Goal: Task Accomplishment & Management: Complete application form

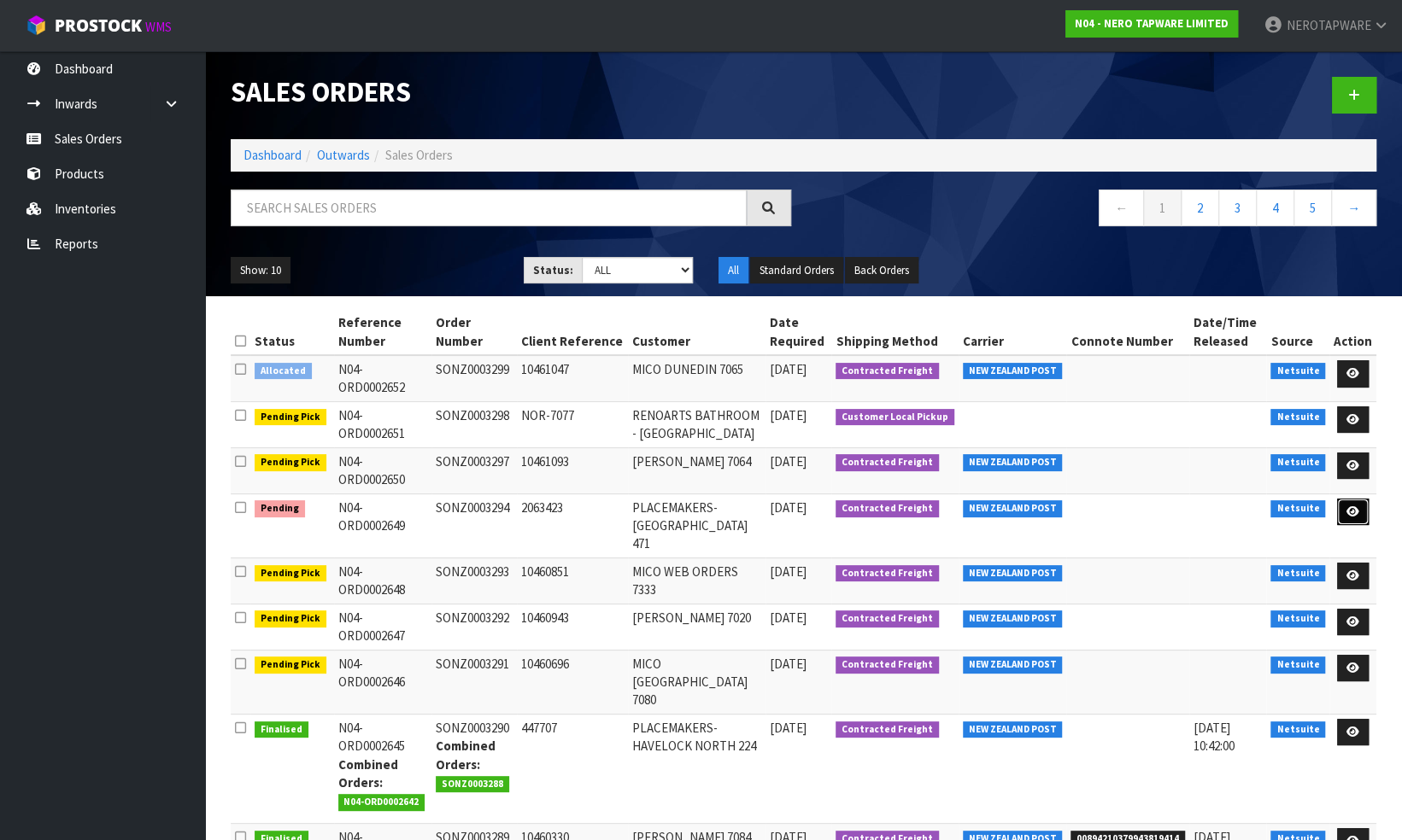
click at [1353, 511] on icon at bounding box center [1353, 511] width 13 height 11
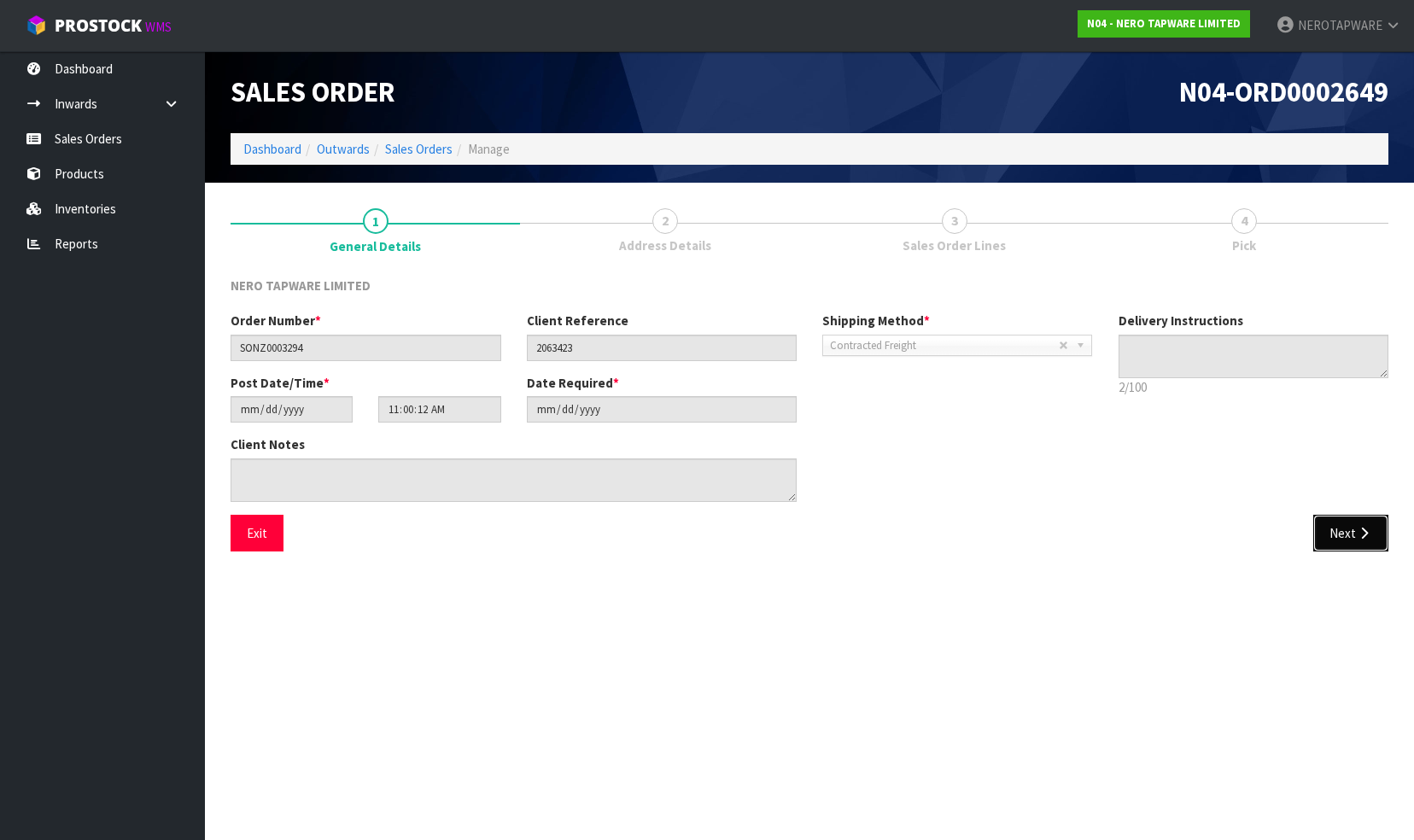
click at [1344, 535] on button "Next" at bounding box center [1352, 533] width 76 height 37
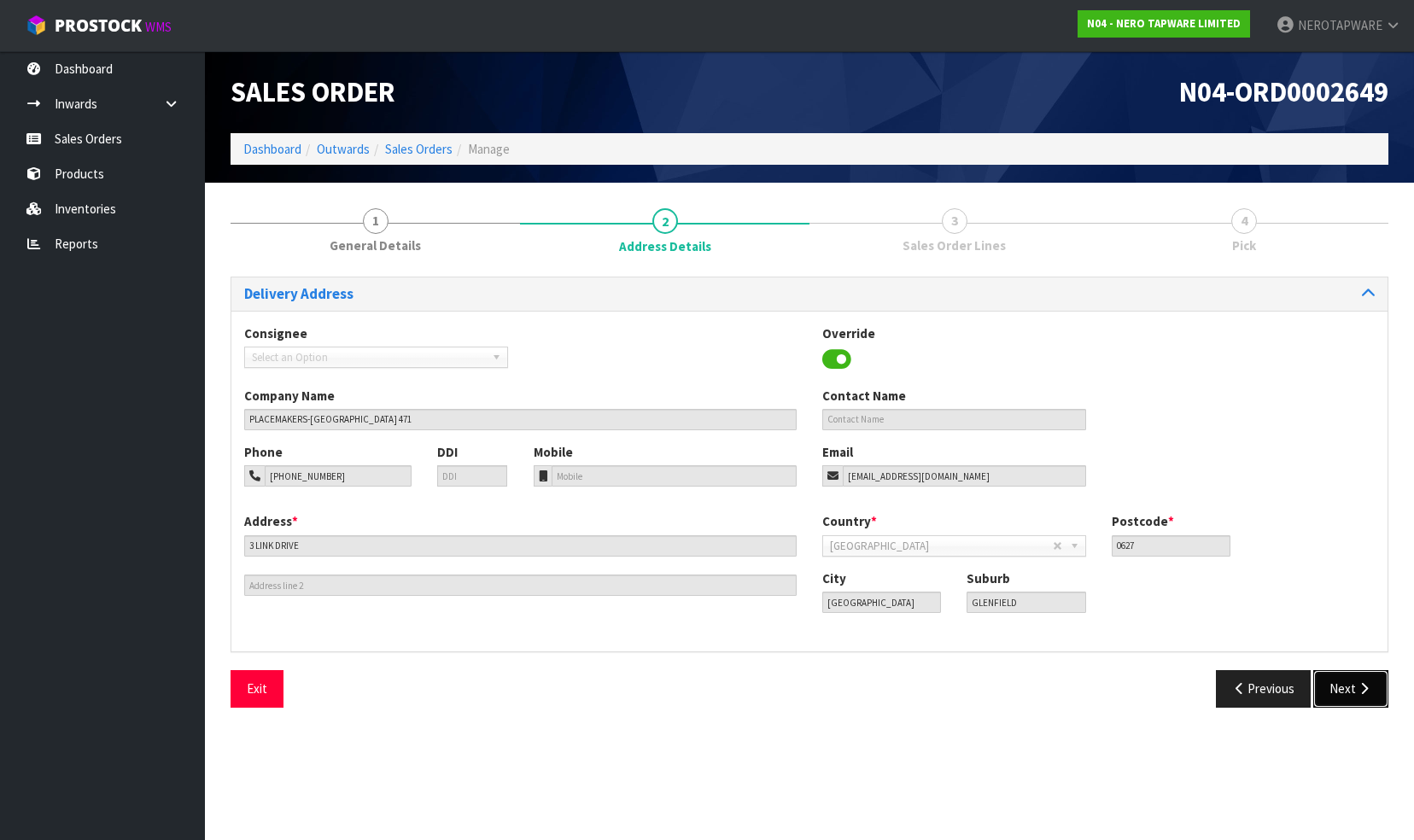
click at [1344, 684] on button "Next" at bounding box center [1352, 689] width 76 height 37
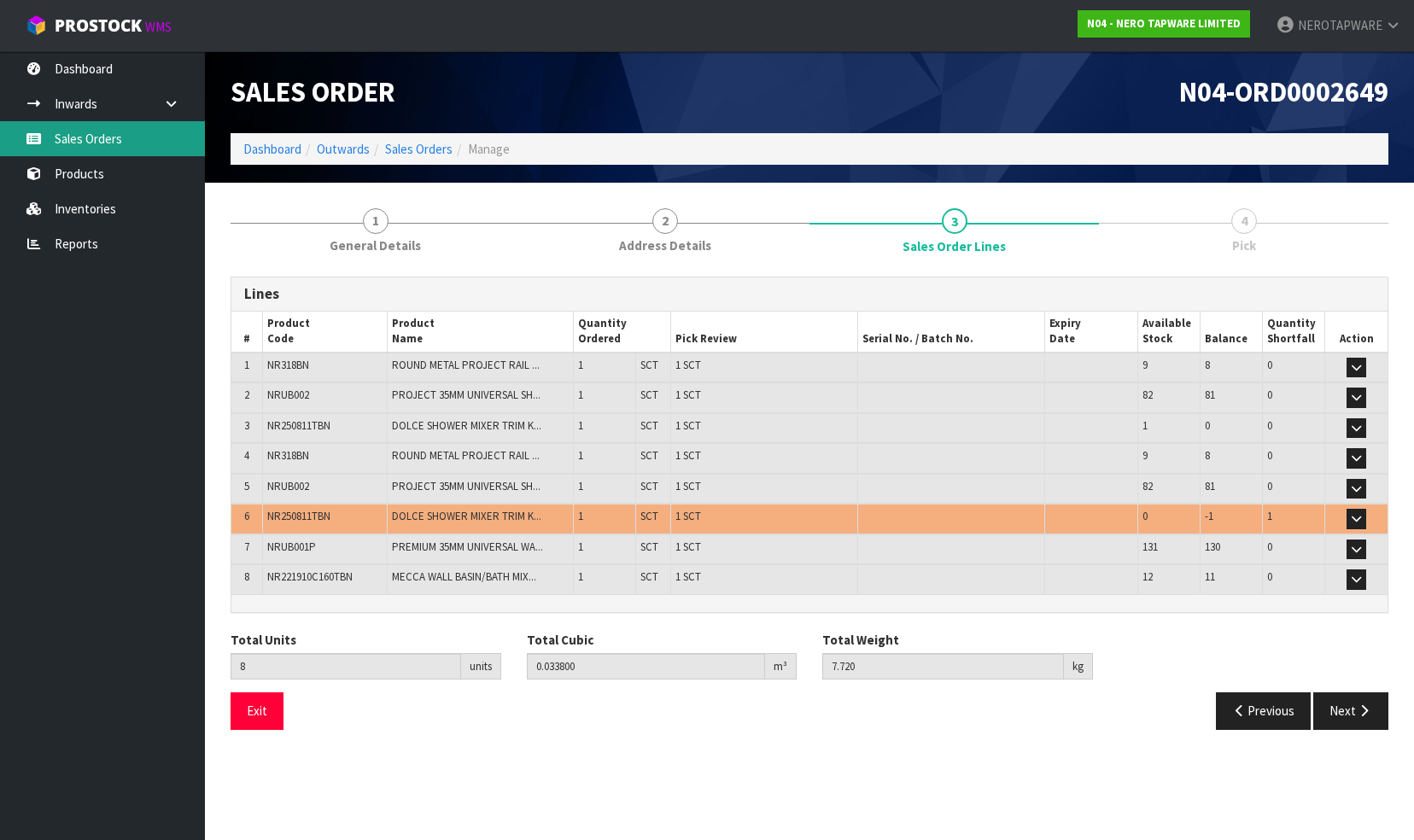
click at [109, 132] on link "Sales Orders" at bounding box center [102, 139] width 205 height 35
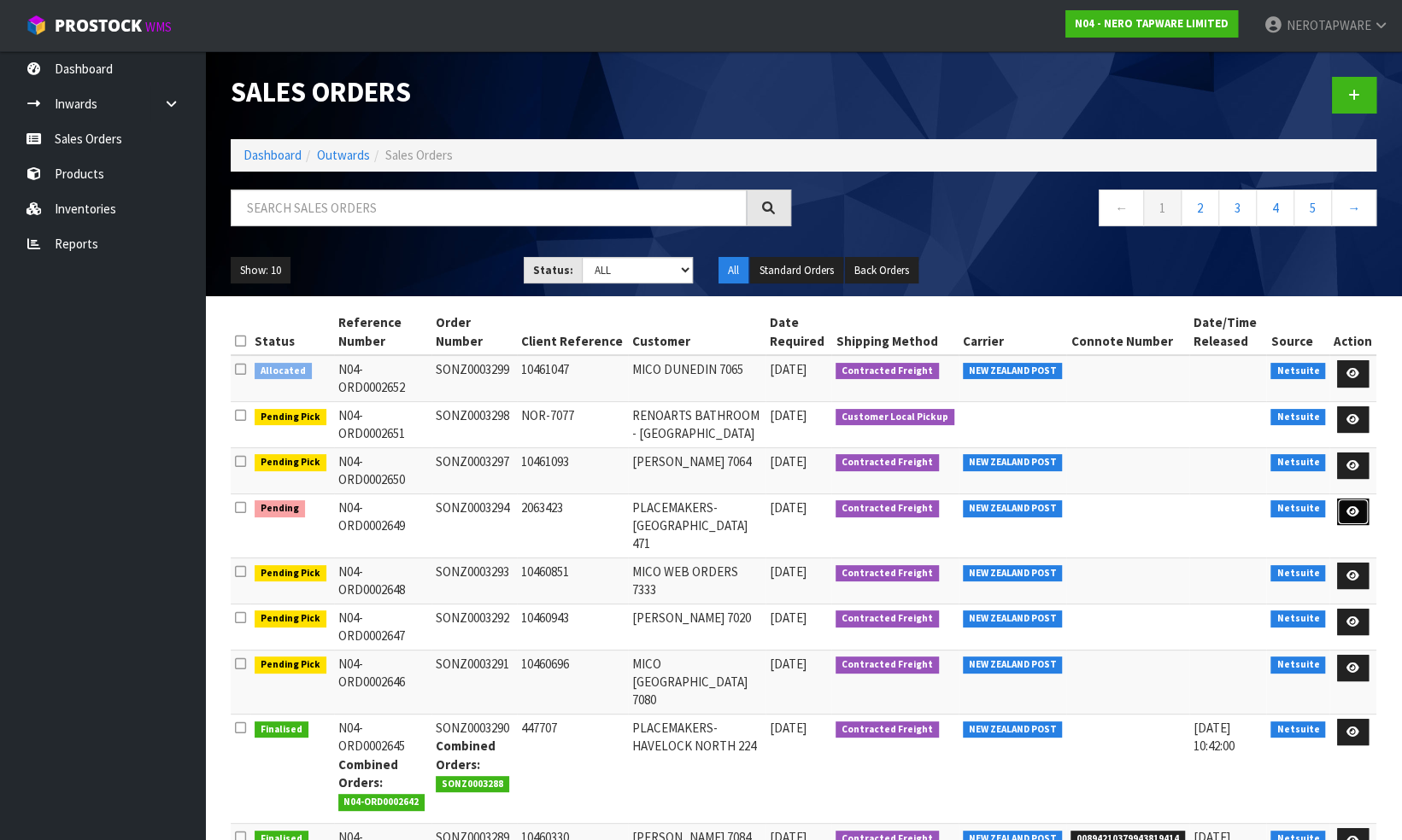
click at [1359, 507] on icon at bounding box center [1353, 511] width 13 height 11
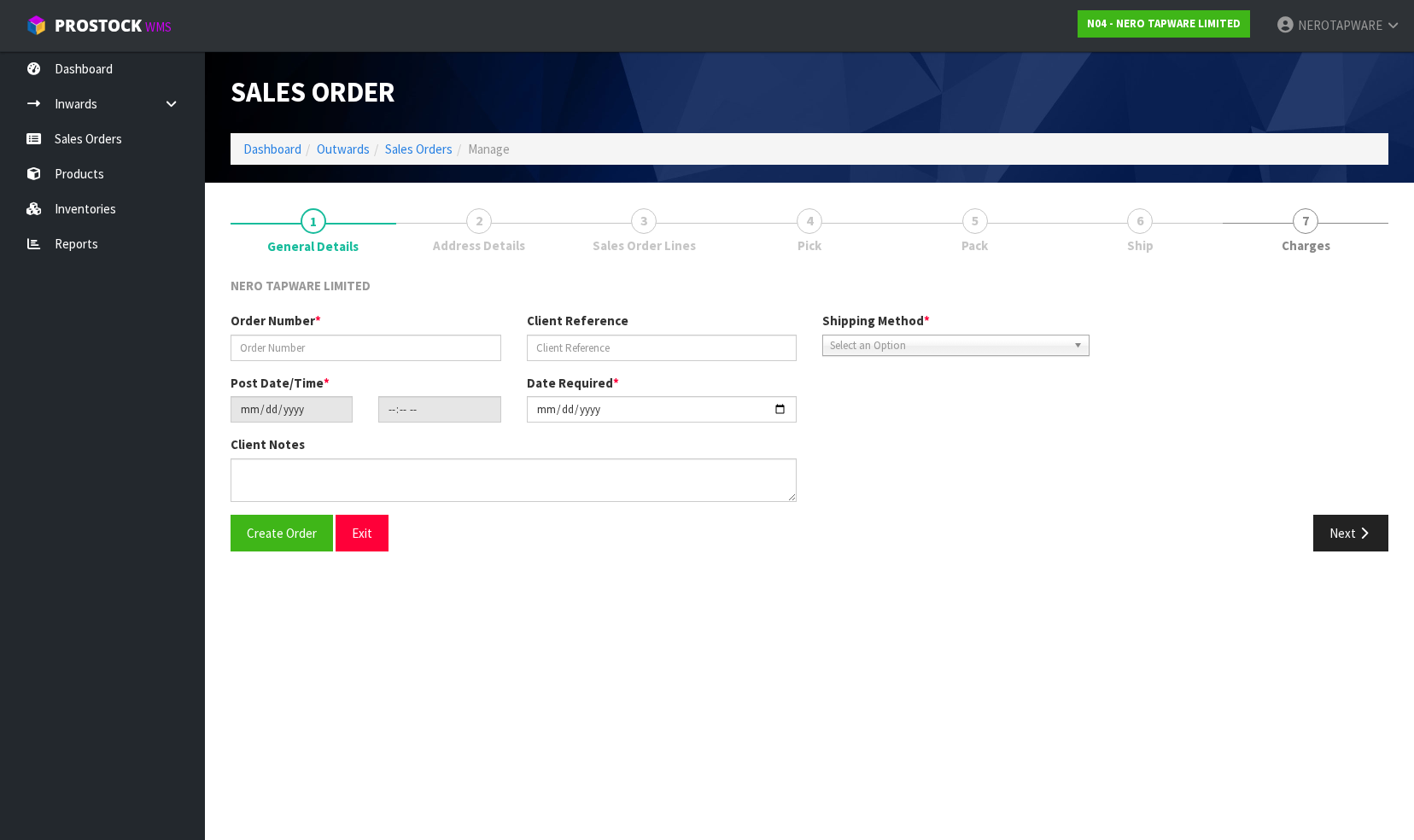
type input "SONZ0003294"
type input "2063423"
type input "[DATE]"
type input "11:00:12.000"
type input "[DATE]"
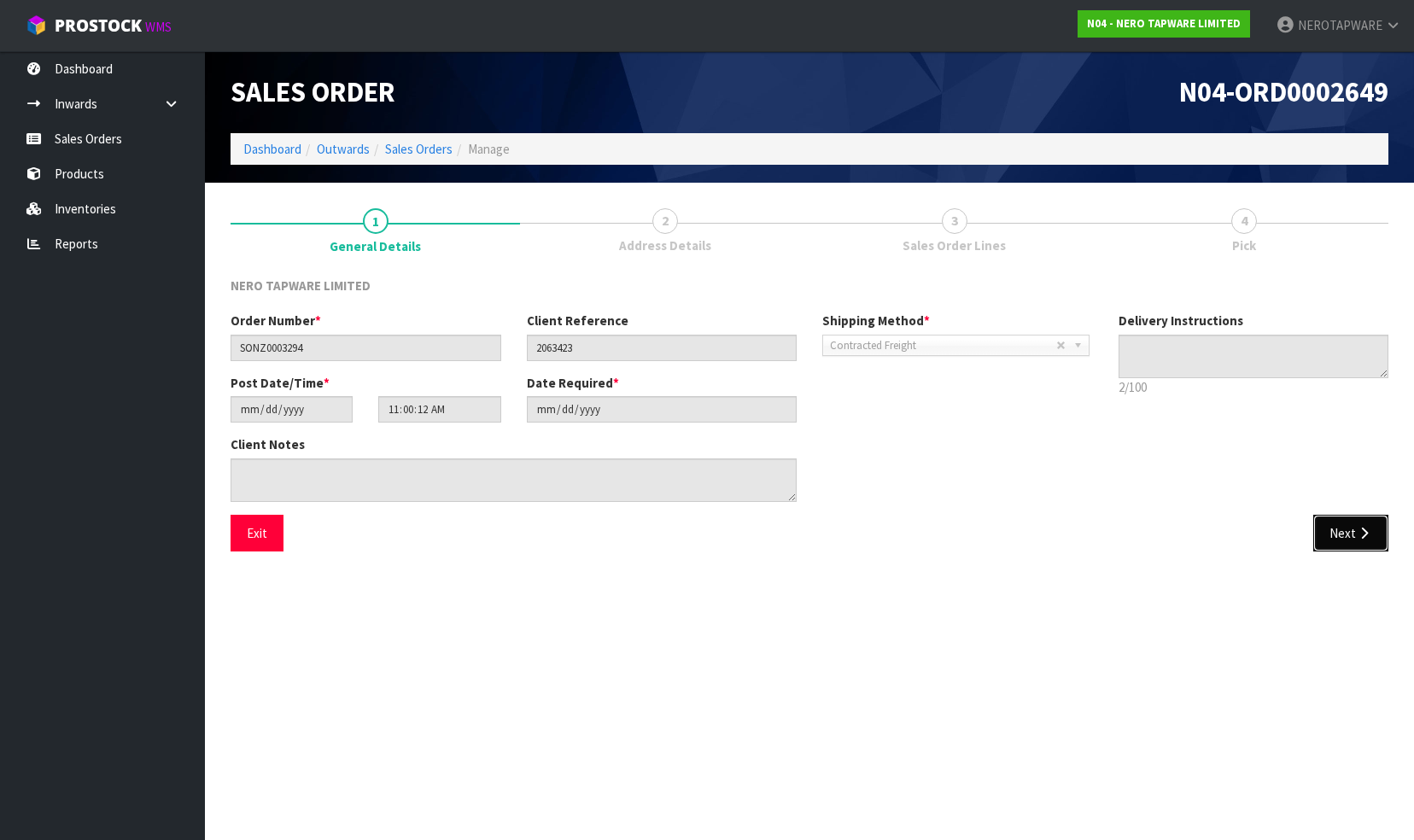
click at [1341, 534] on button "Next" at bounding box center [1352, 533] width 76 height 37
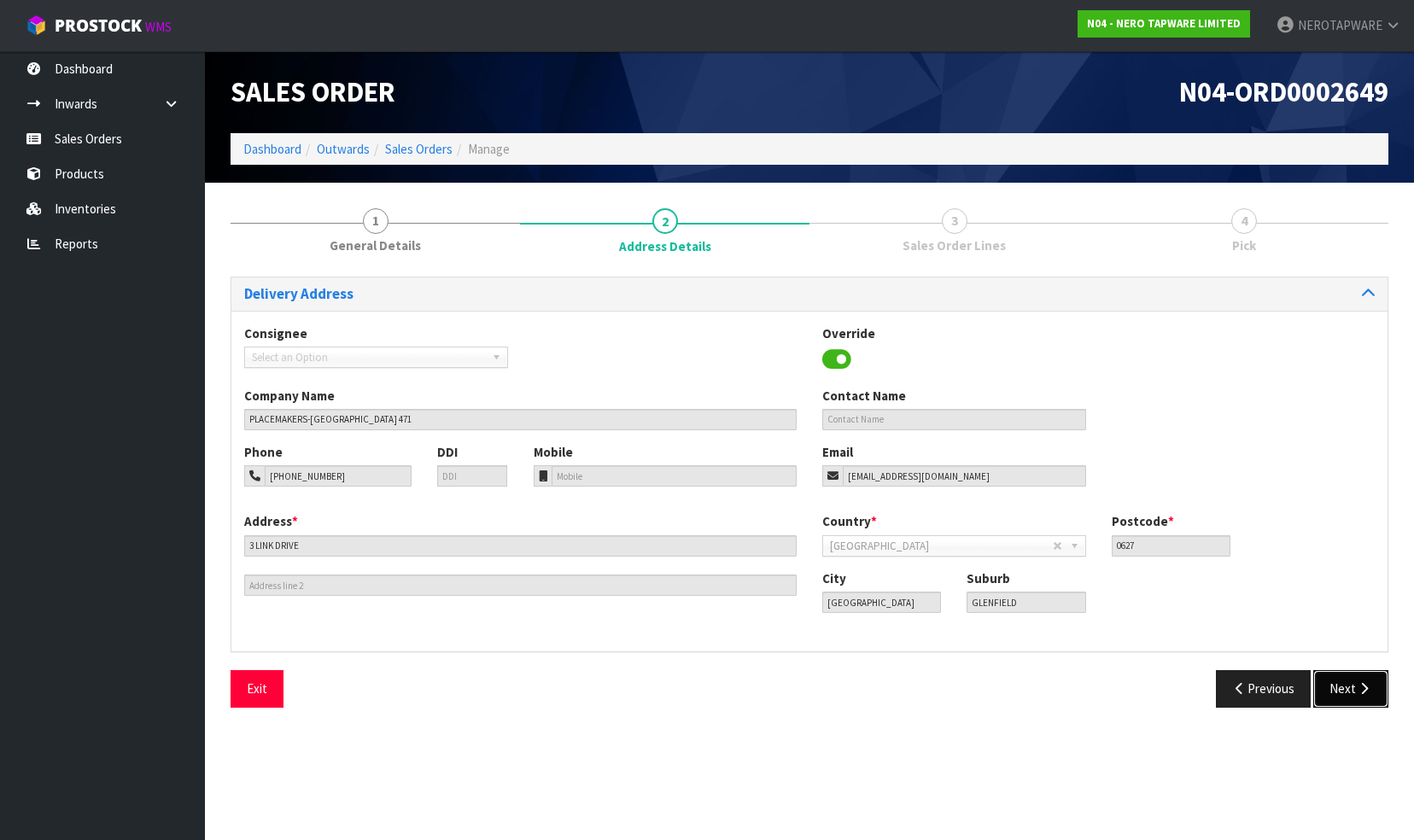
click at [1338, 677] on button "Next" at bounding box center [1352, 689] width 76 height 37
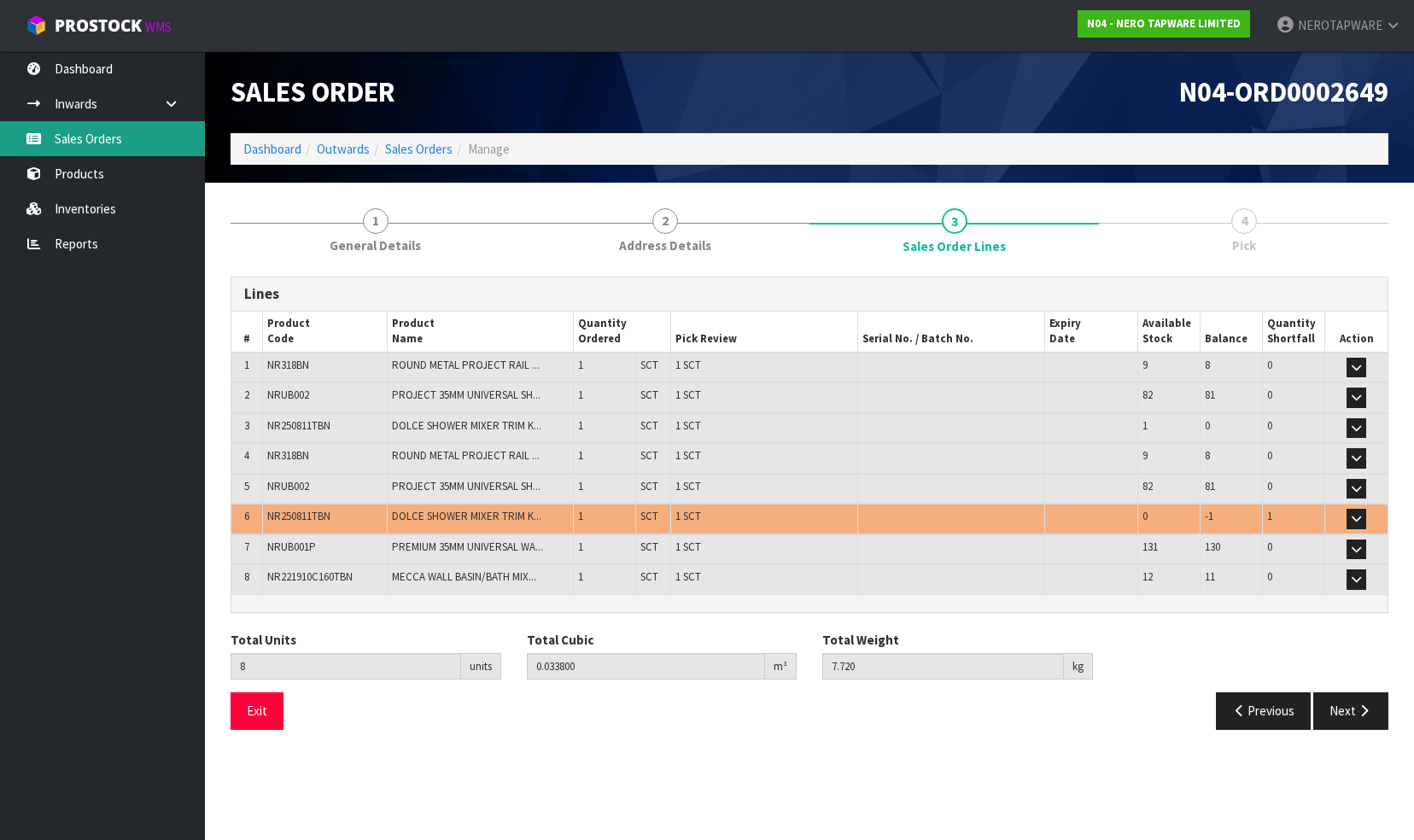
click at [91, 142] on link "Sales Orders" at bounding box center [102, 139] width 205 height 35
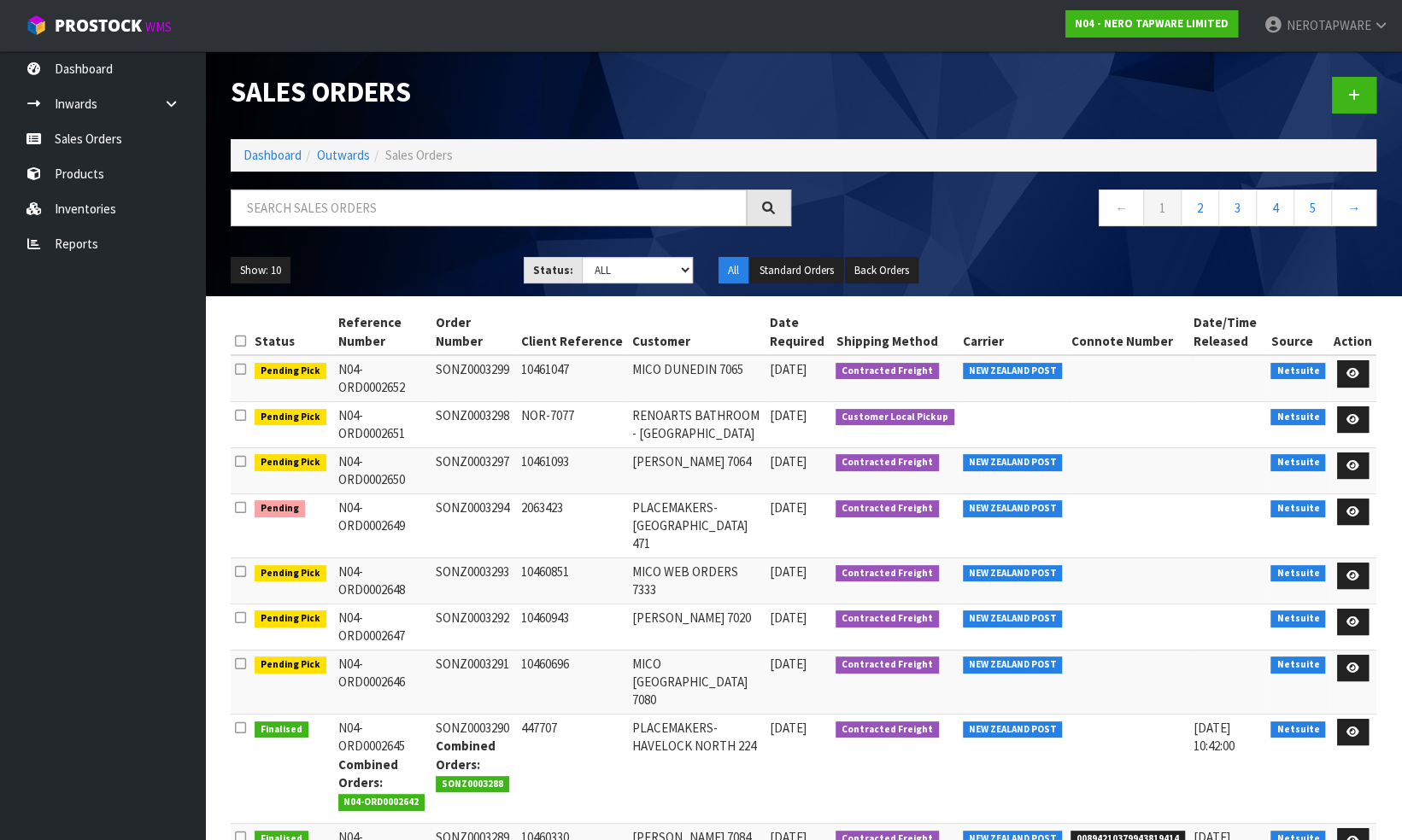
click at [461, 503] on td "SONZ0003294" at bounding box center [474, 525] width 85 height 64
copy td "SONZ0003294"
click at [1352, 506] on icon at bounding box center [1353, 511] width 13 height 11
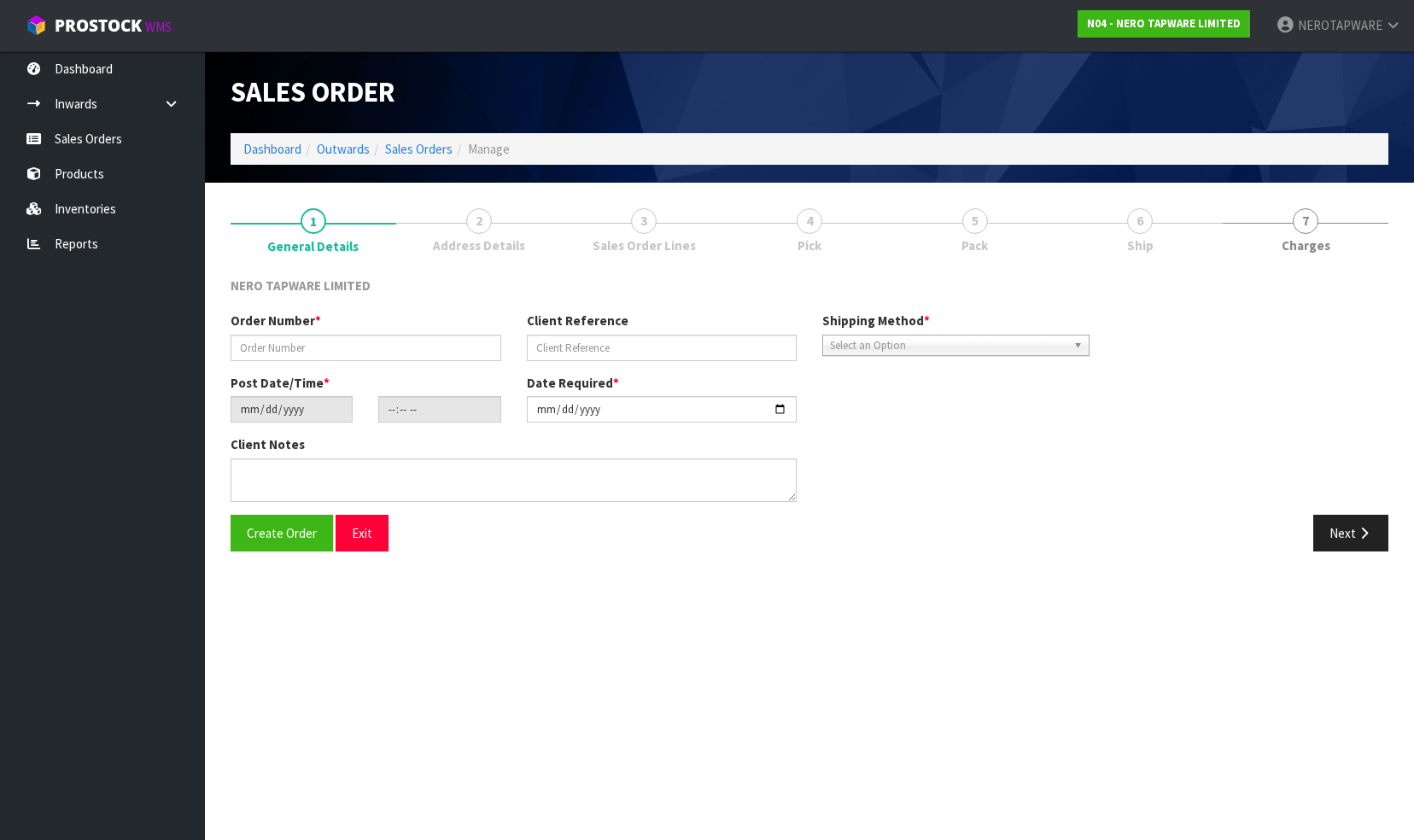
type input "SONZ0003294"
type input "2063423"
type input "[DATE]"
type input "11:00:12.000"
type input "[DATE]"
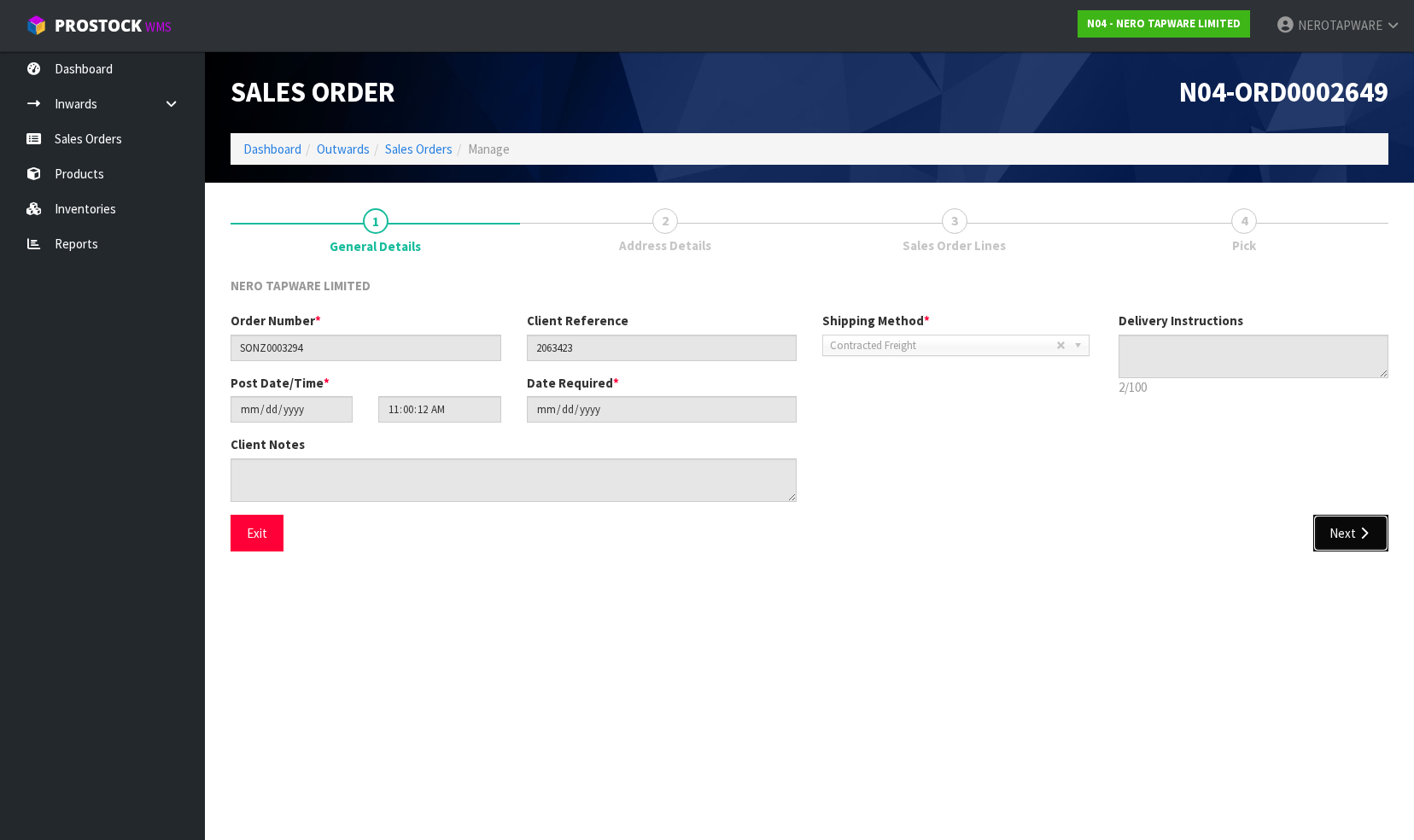
click at [1342, 532] on button "Next" at bounding box center [1352, 533] width 76 height 37
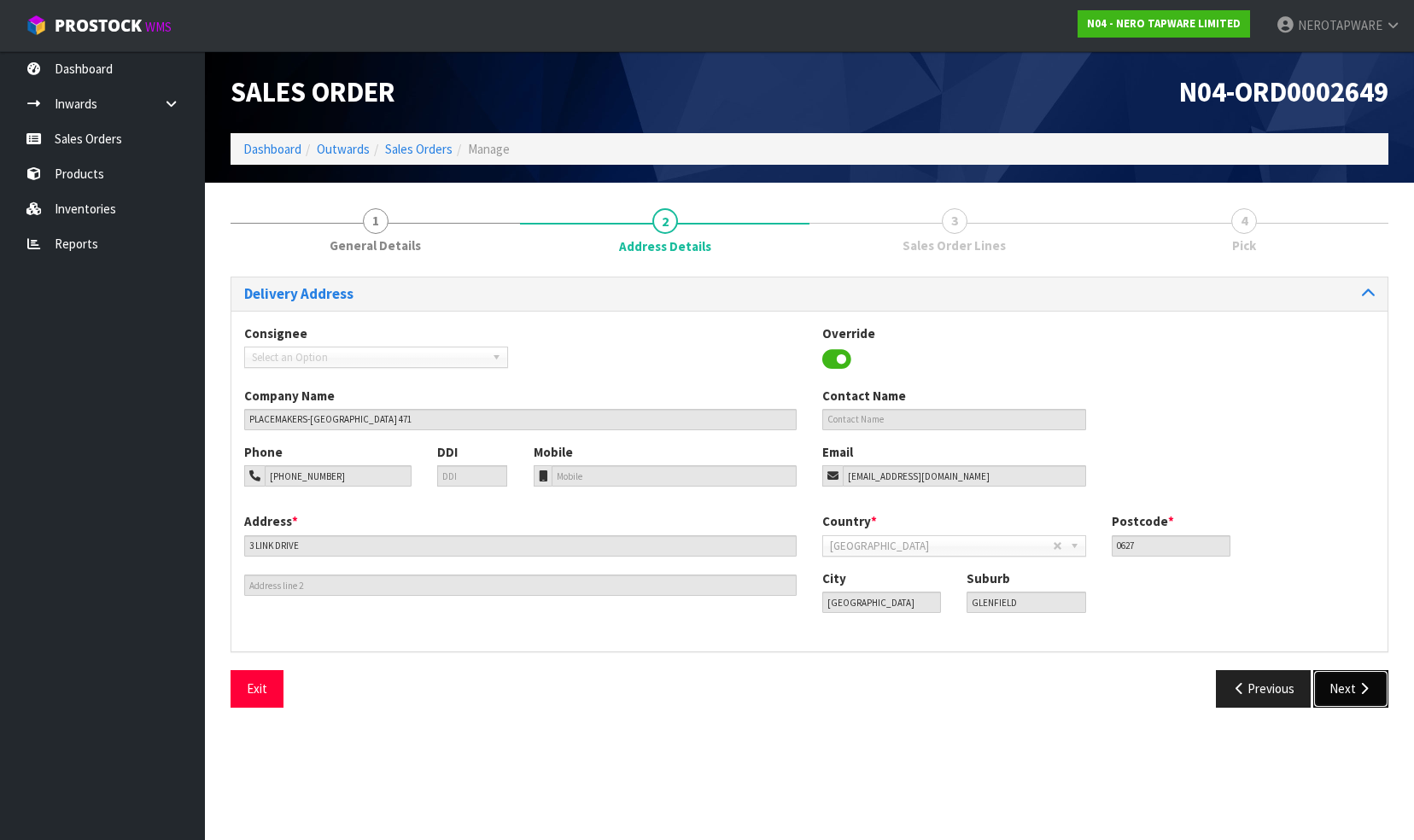
click at [1338, 684] on button "Next" at bounding box center [1352, 689] width 76 height 37
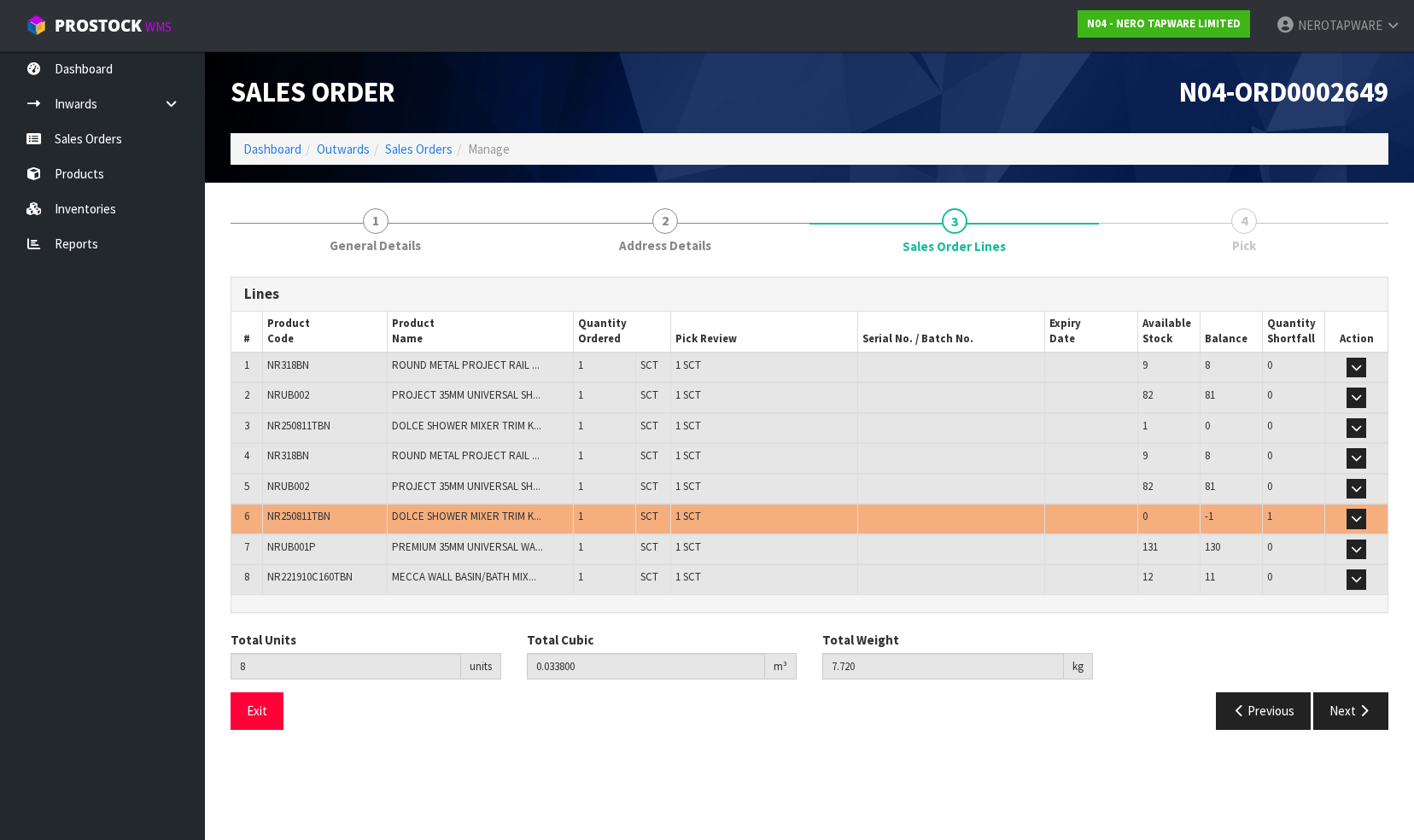
click at [290, 514] on span "NR250811TBN" at bounding box center [299, 516] width 63 height 15
copy span "NR250811TBN"
click at [84, 241] on link "Reports" at bounding box center [102, 244] width 205 height 35
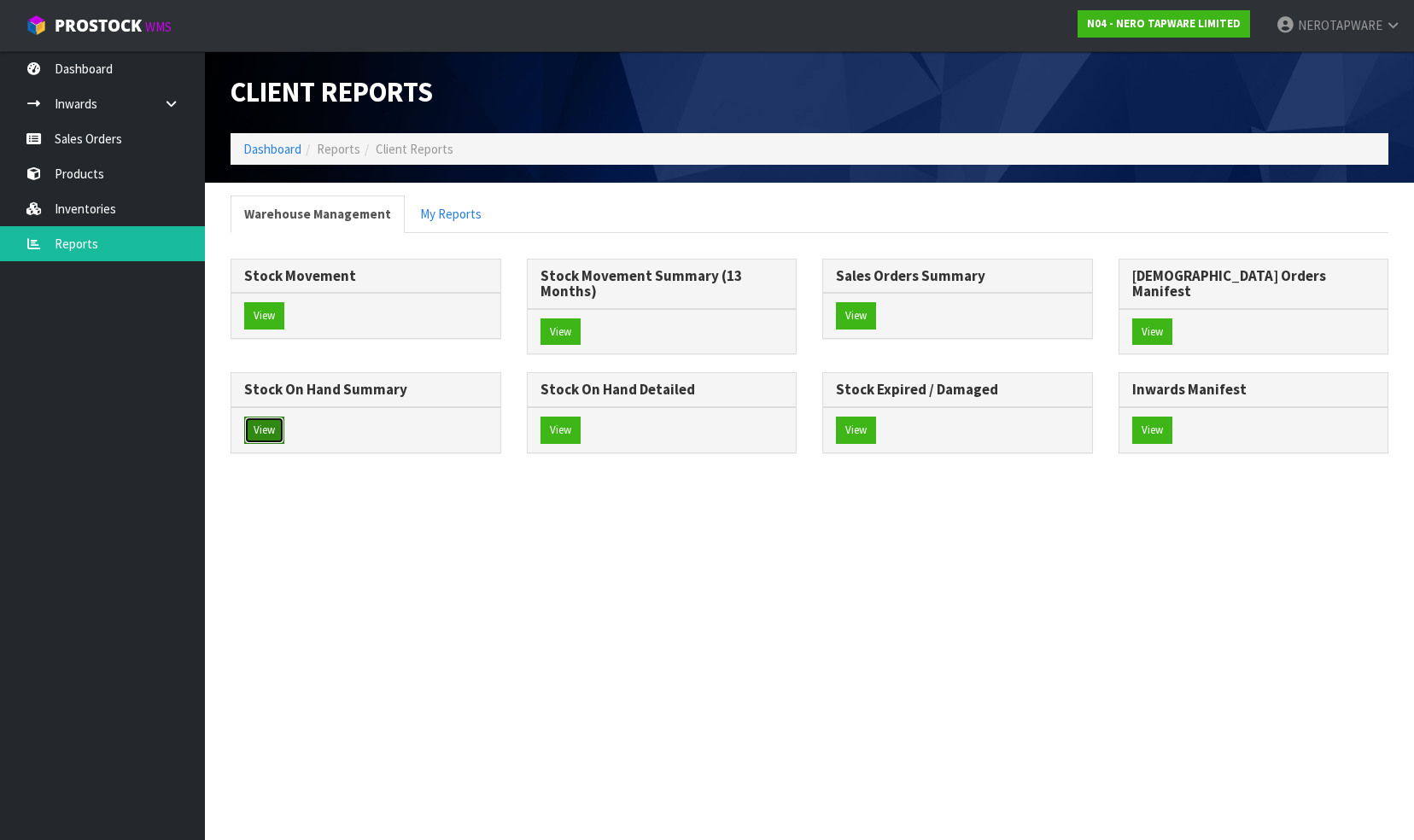
click at [285, 416] on button "View" at bounding box center [265, 430] width 40 height 27
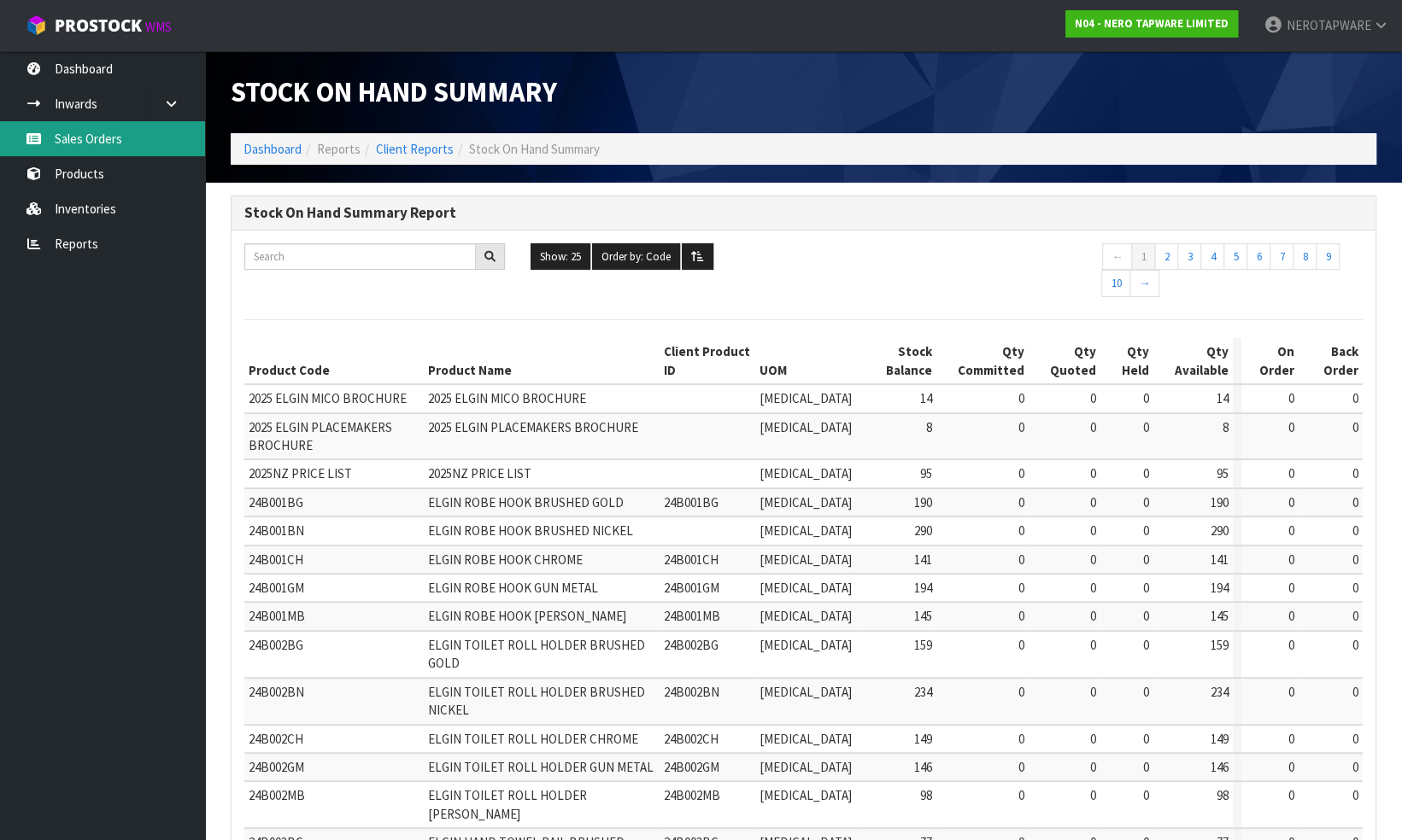
click at [103, 127] on link "Sales Orders" at bounding box center [102, 139] width 205 height 35
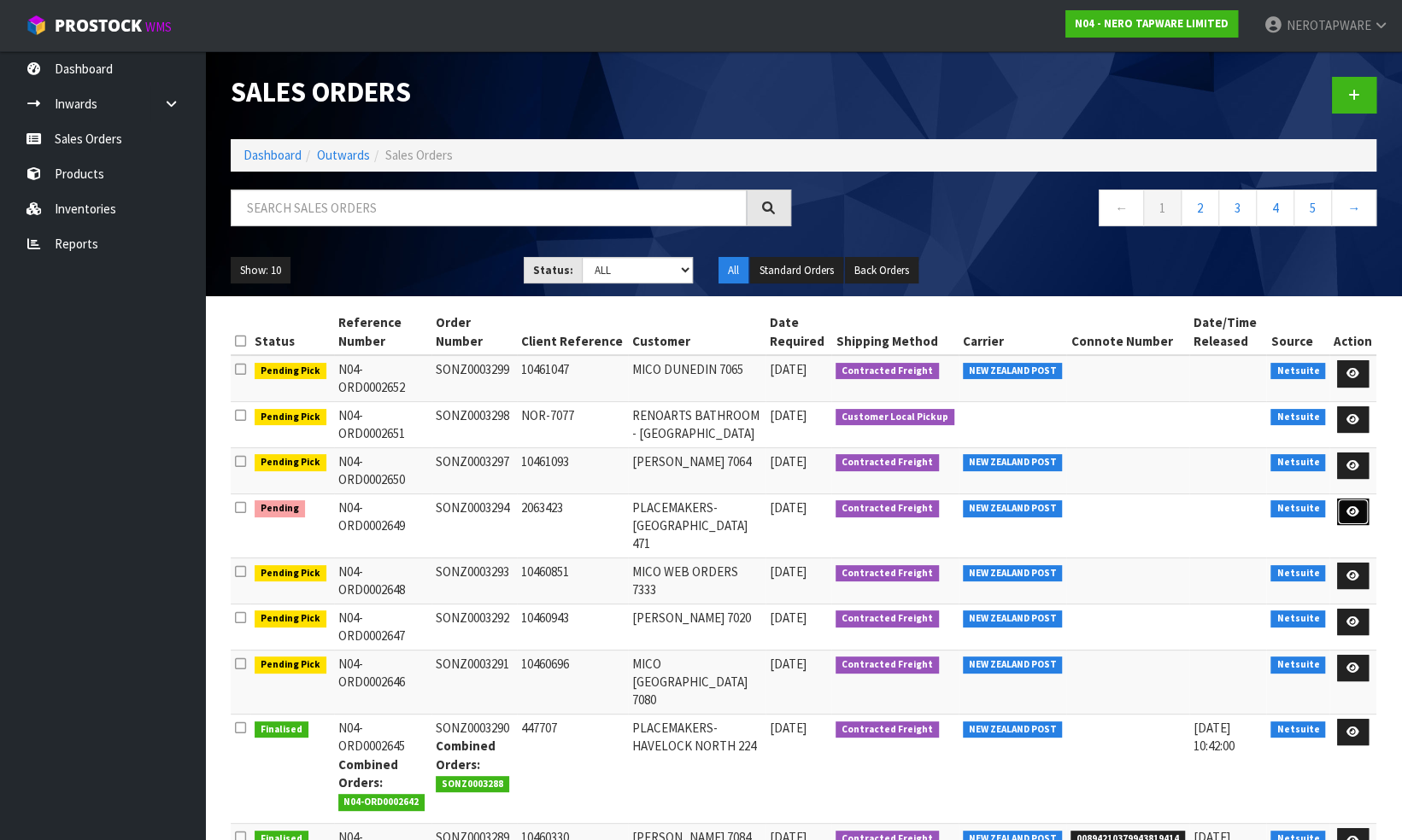
click at [1353, 513] on icon at bounding box center [1353, 511] width 13 height 11
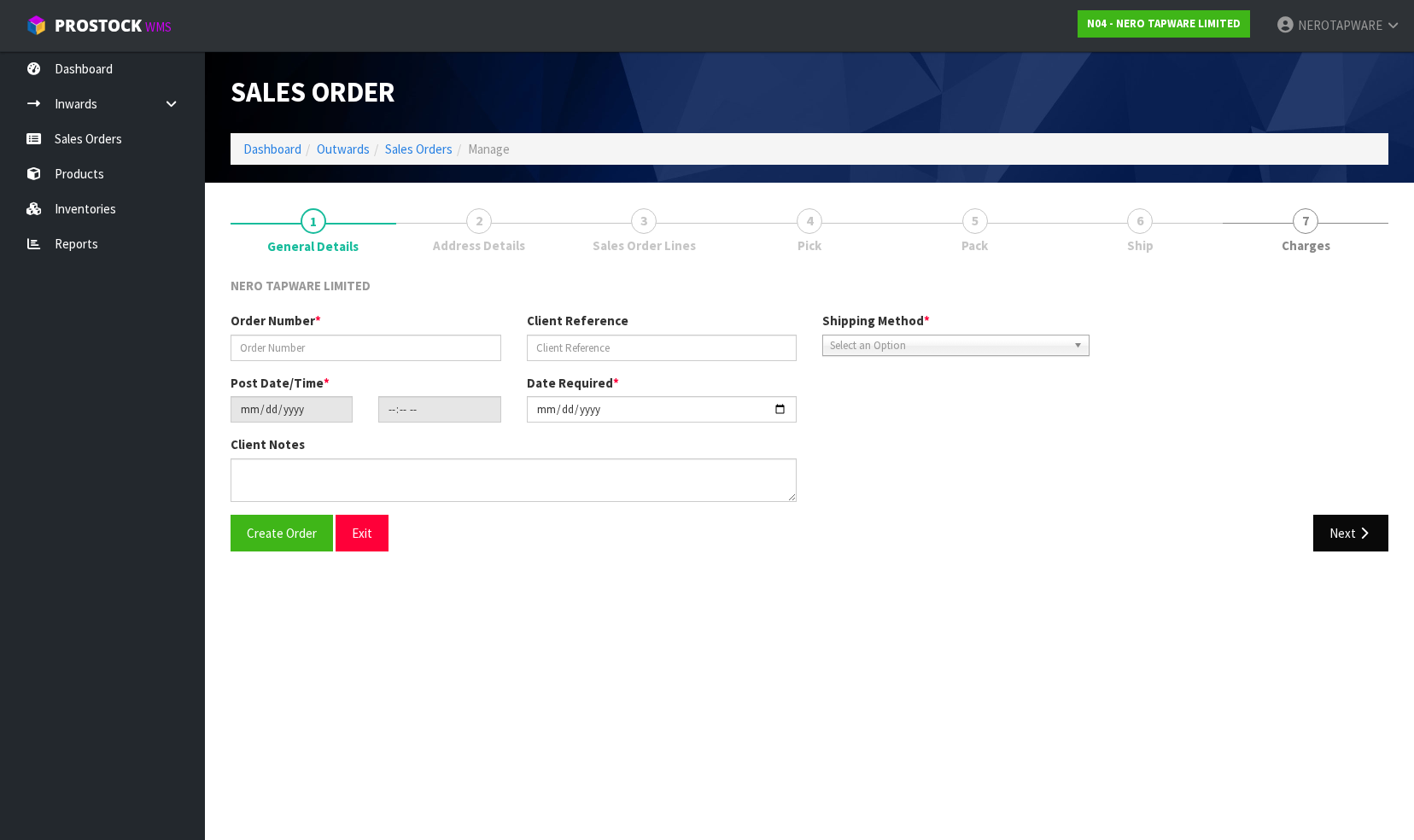
type input "SONZ0003294"
type input "2063423"
type input "[DATE]"
type input "11:00:12.000"
type input "[DATE]"
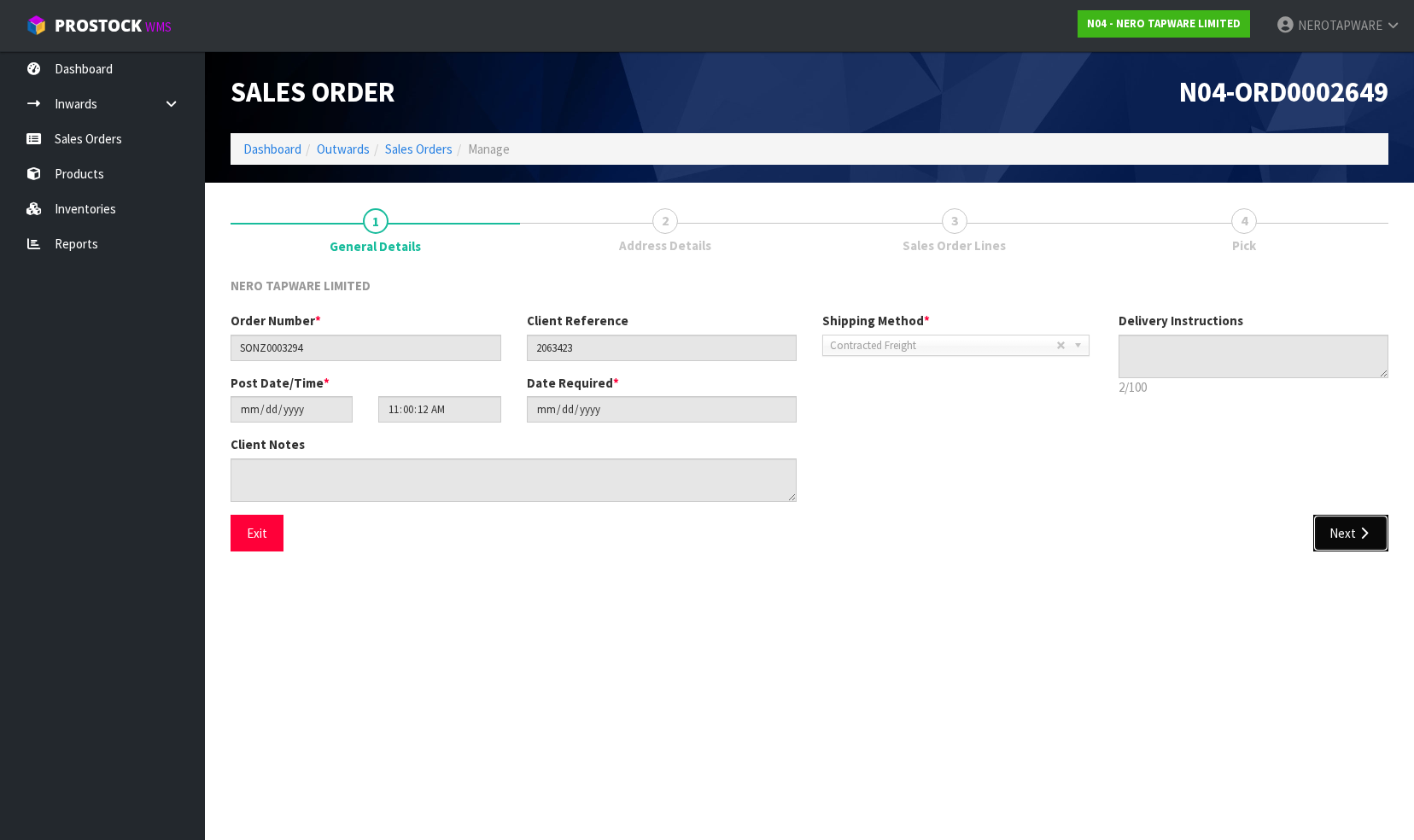
click at [1346, 532] on button "Next" at bounding box center [1352, 533] width 76 height 37
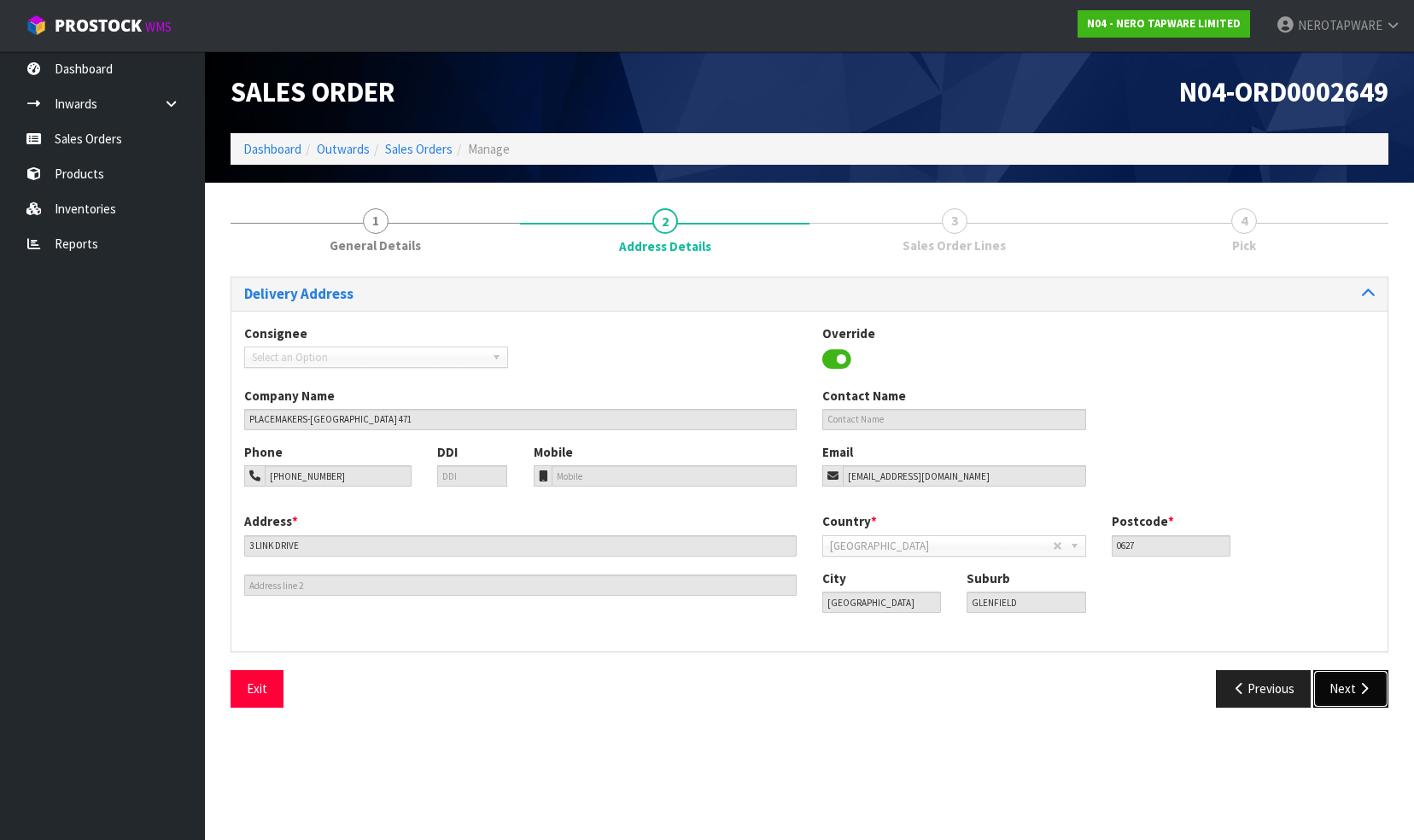
click at [1339, 682] on button "Next" at bounding box center [1352, 689] width 76 height 37
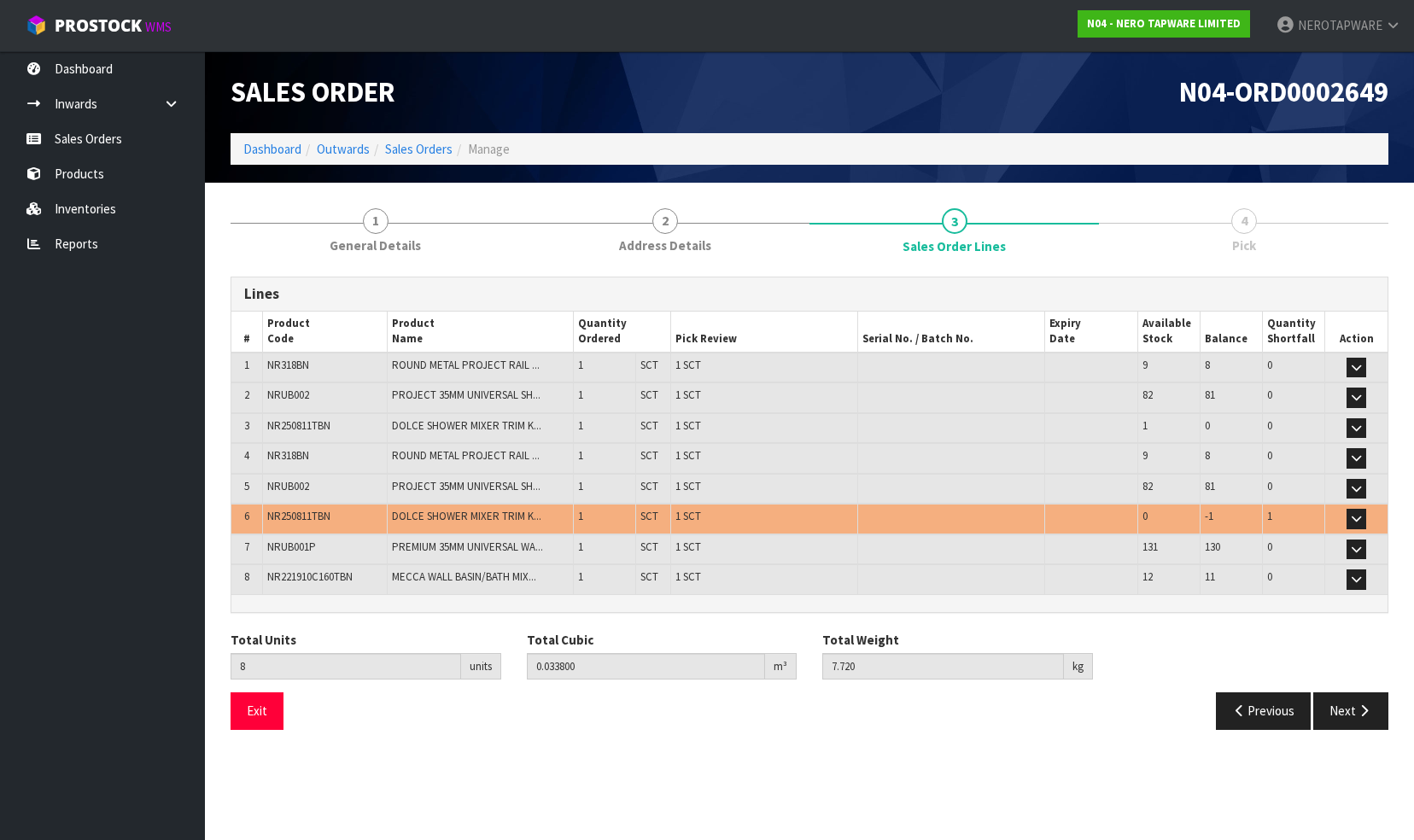
click at [308, 511] on span "NR250811TBN" at bounding box center [299, 516] width 63 height 15
copy span "NR250811TBN"
click at [76, 145] on link "Sales Orders" at bounding box center [102, 139] width 205 height 35
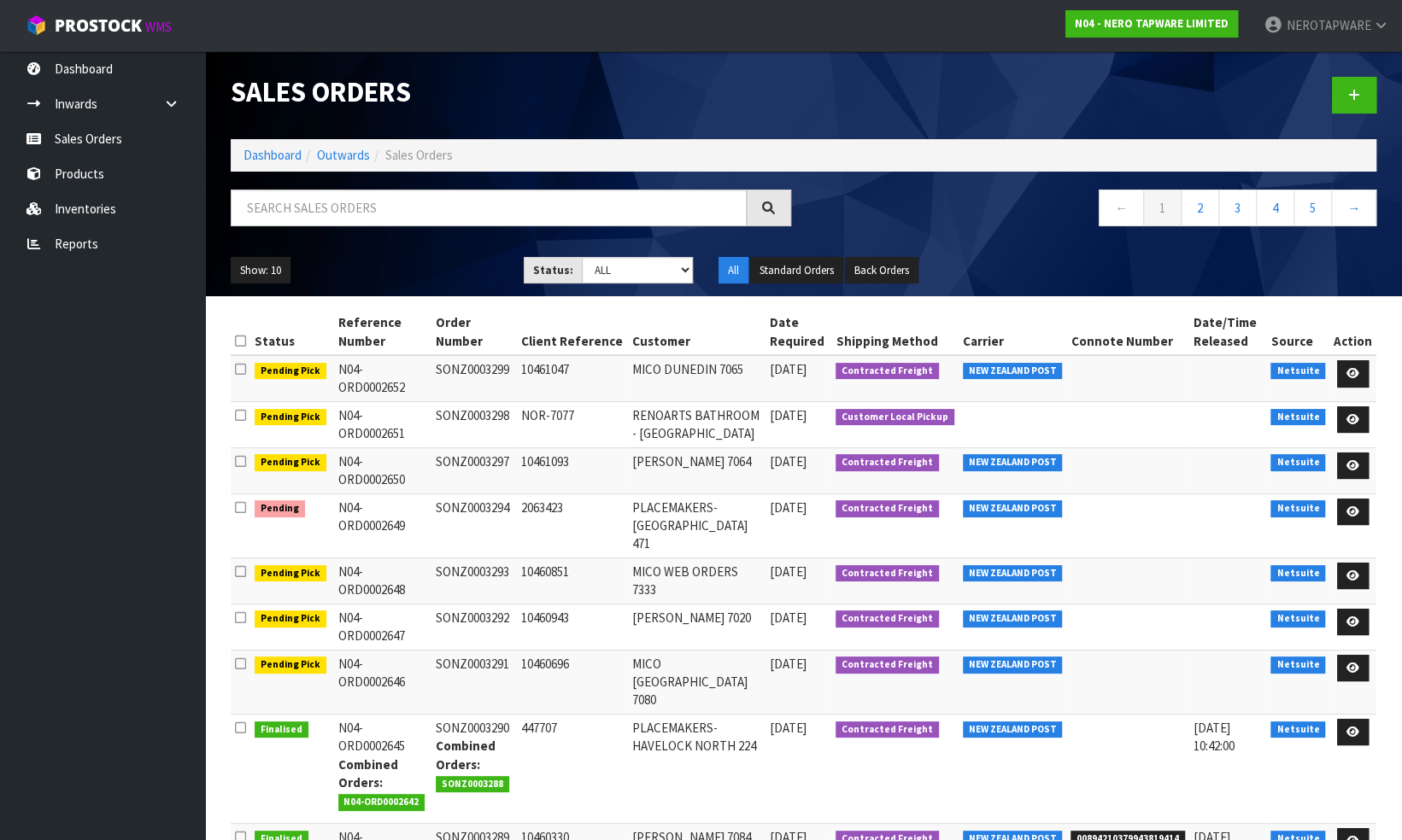
click at [470, 503] on td "SONZ0003294" at bounding box center [474, 525] width 85 height 64
copy td "SONZ0003294"
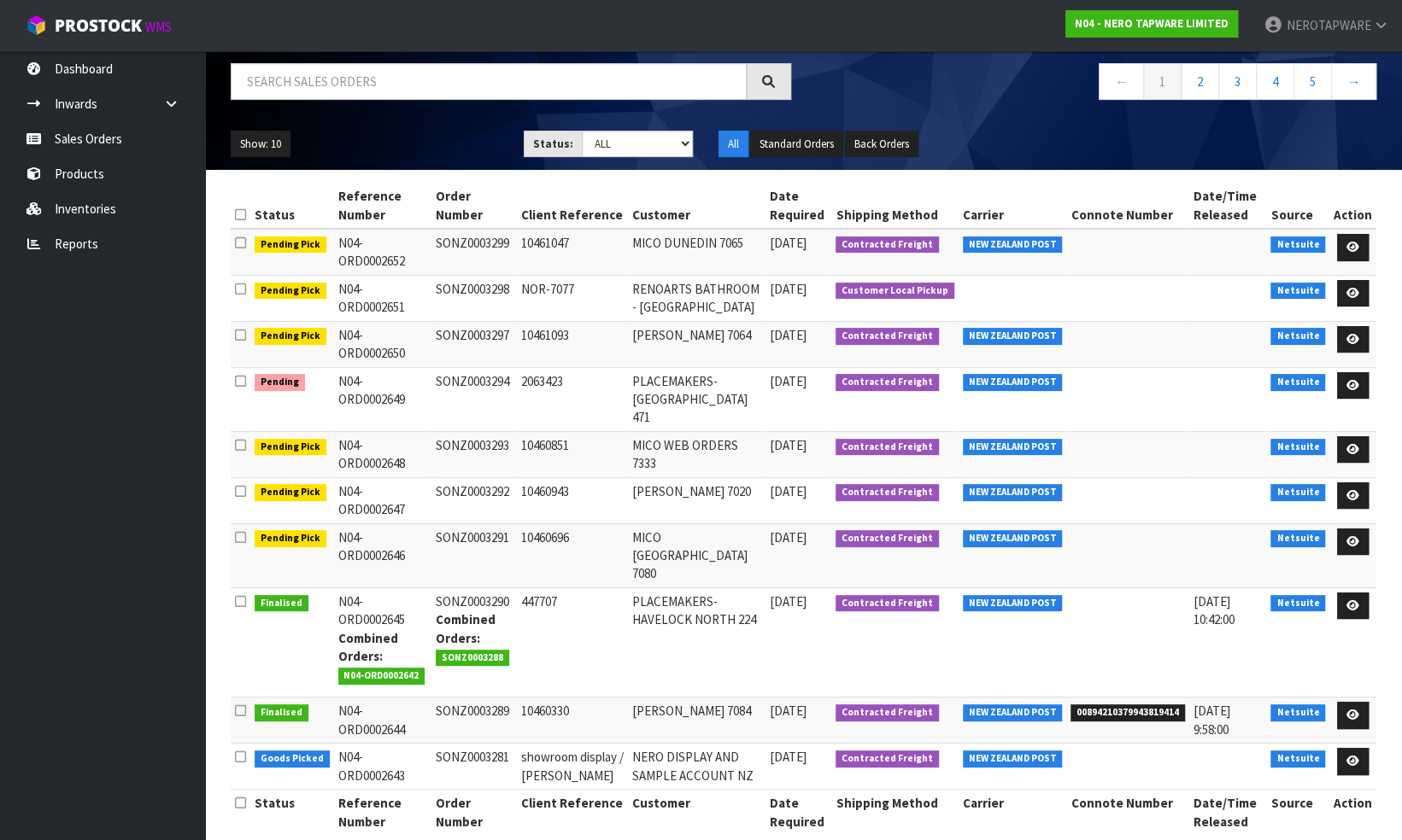
scroll to position [129, 0]
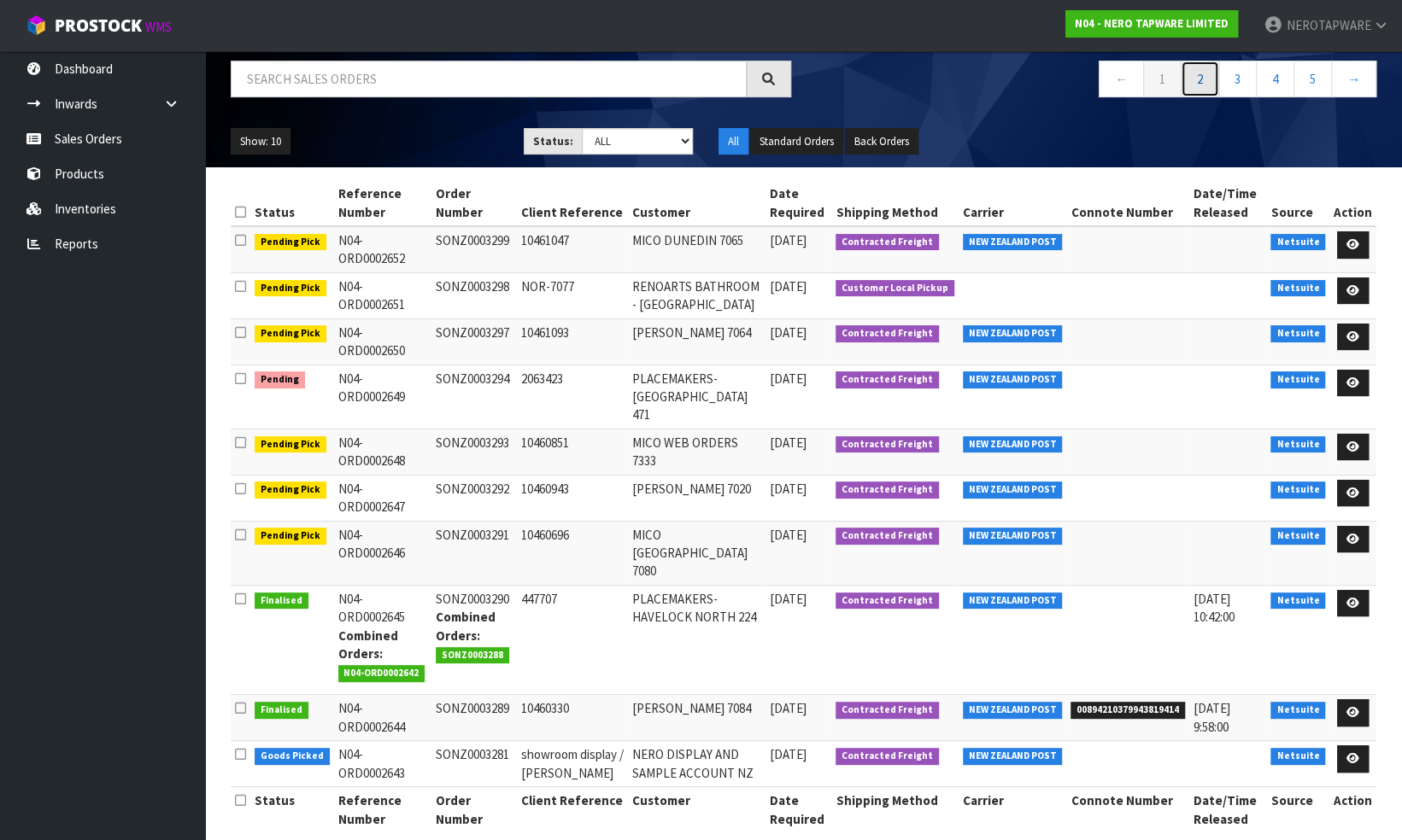
click at [1199, 80] on link "2" at bounding box center [1200, 79] width 39 height 37
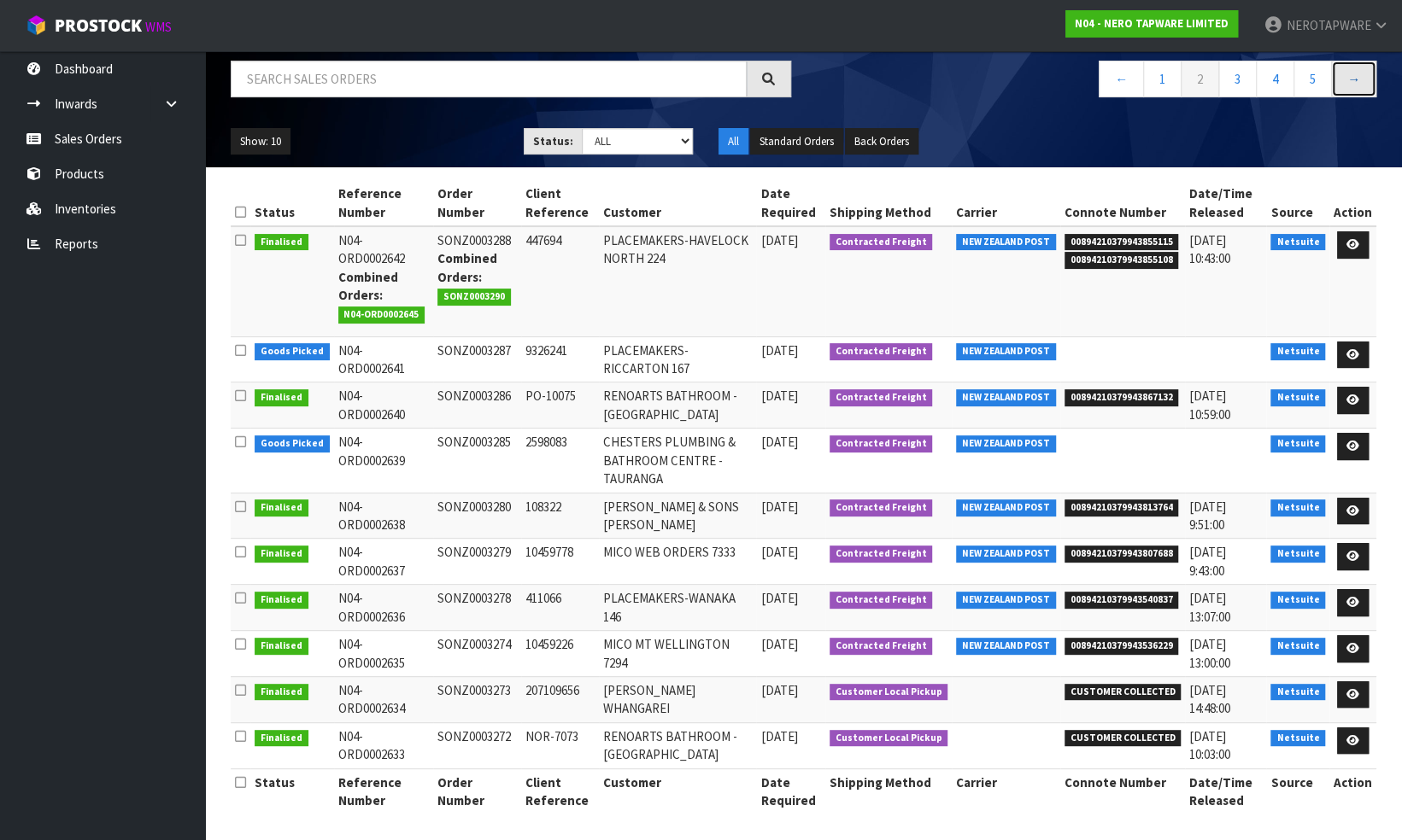
click at [1350, 79] on link "→" at bounding box center [1354, 79] width 46 height 37
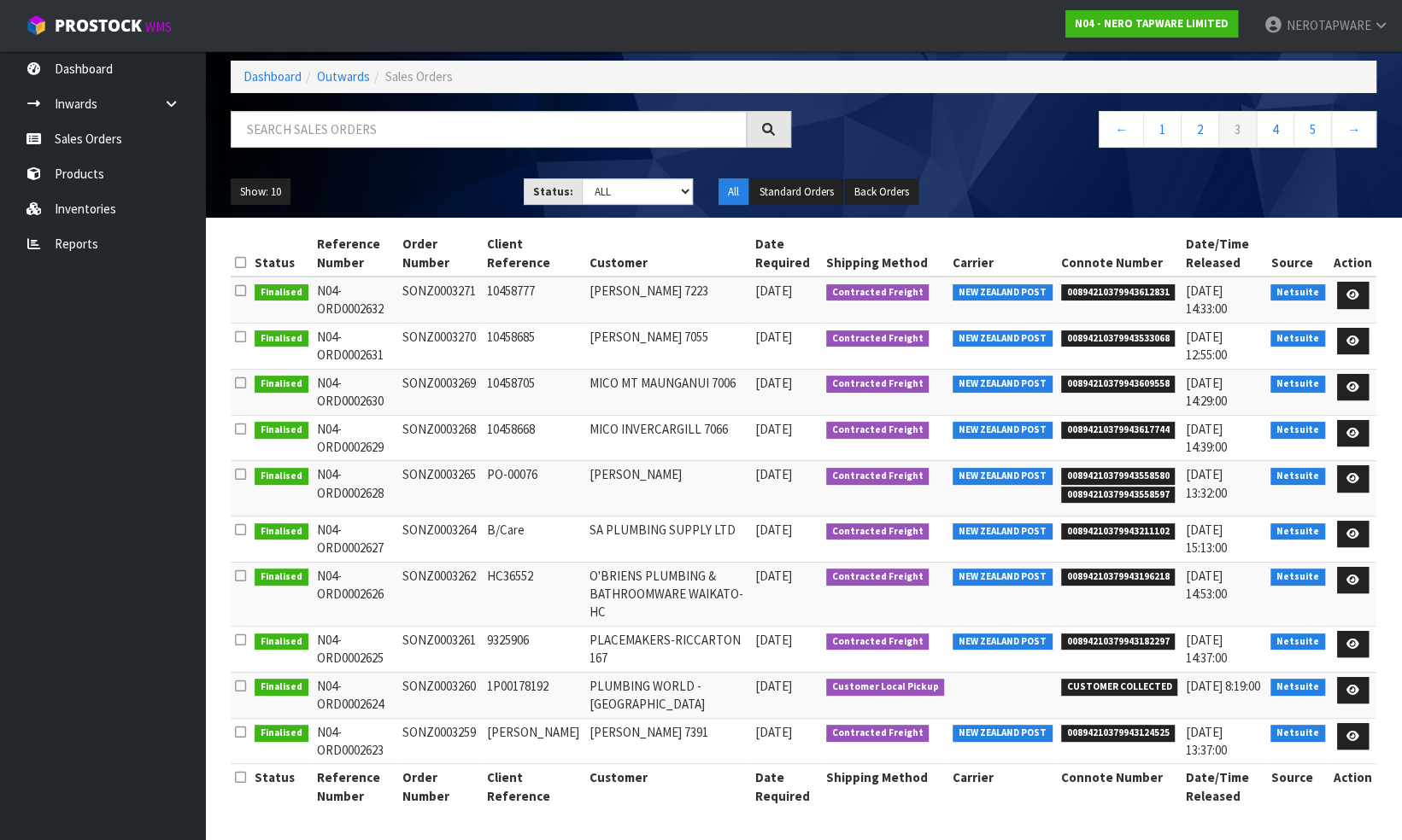
scroll to position [56, 0]
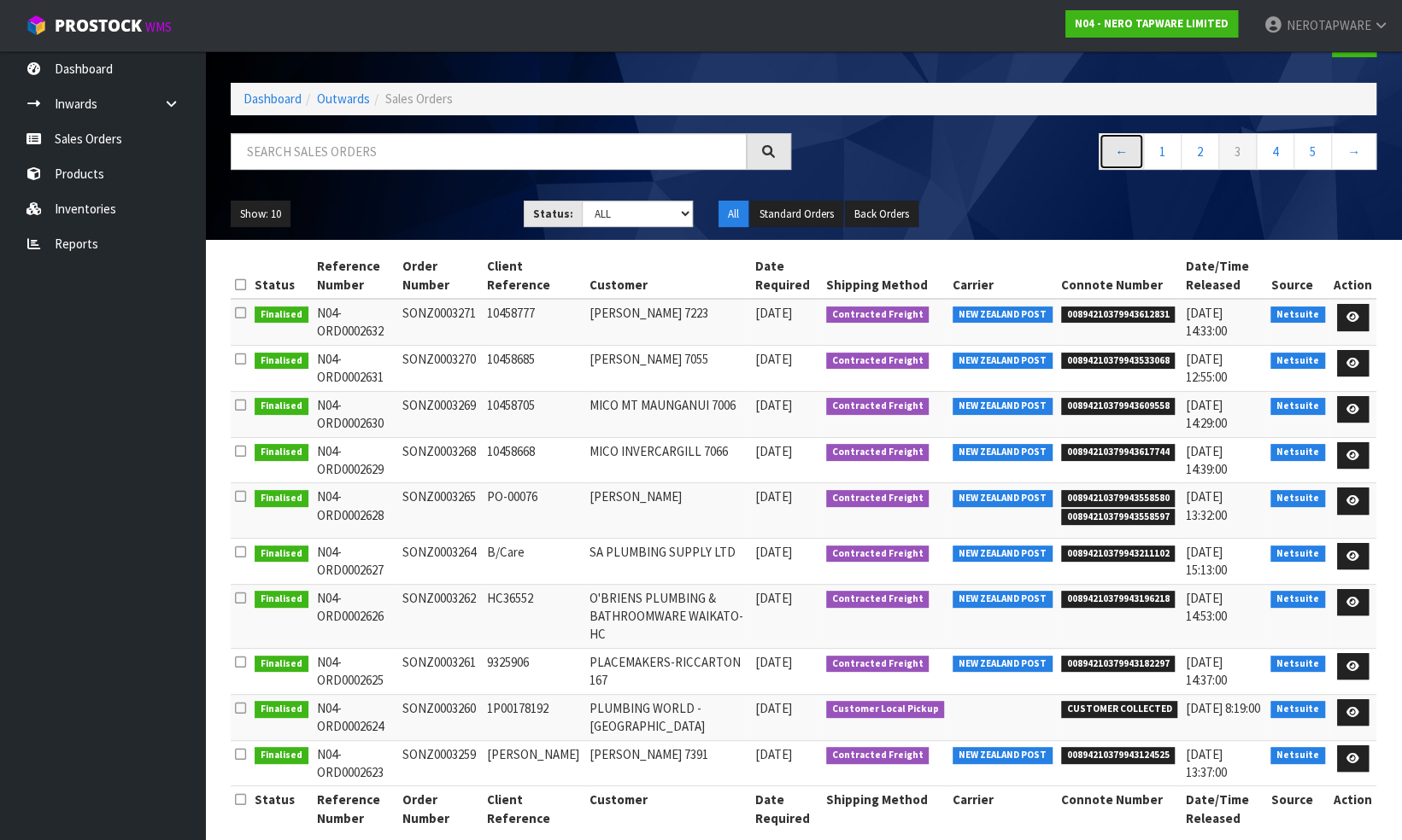
click at [1121, 156] on link "←" at bounding box center [1122, 152] width 46 height 37
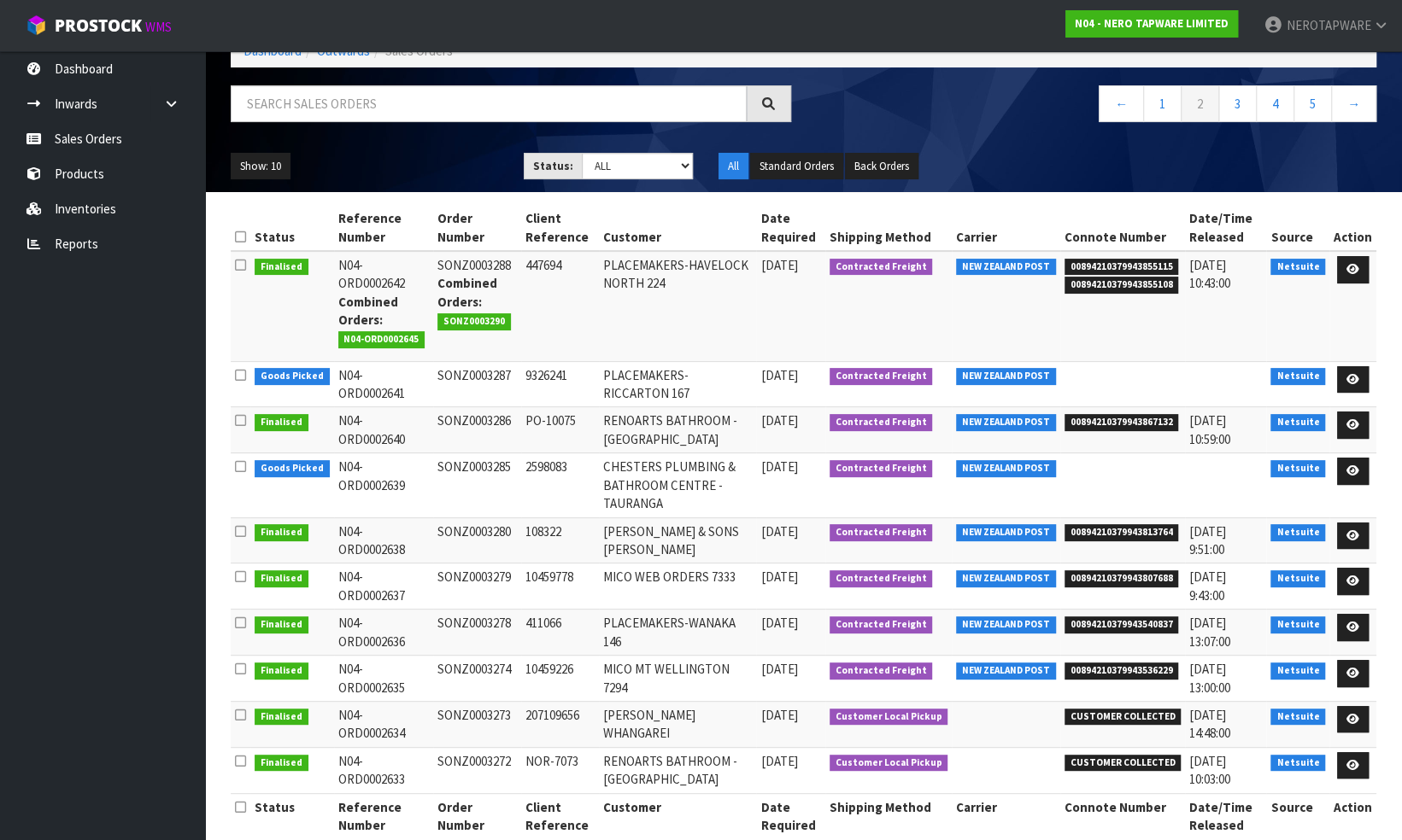
scroll to position [129, 0]
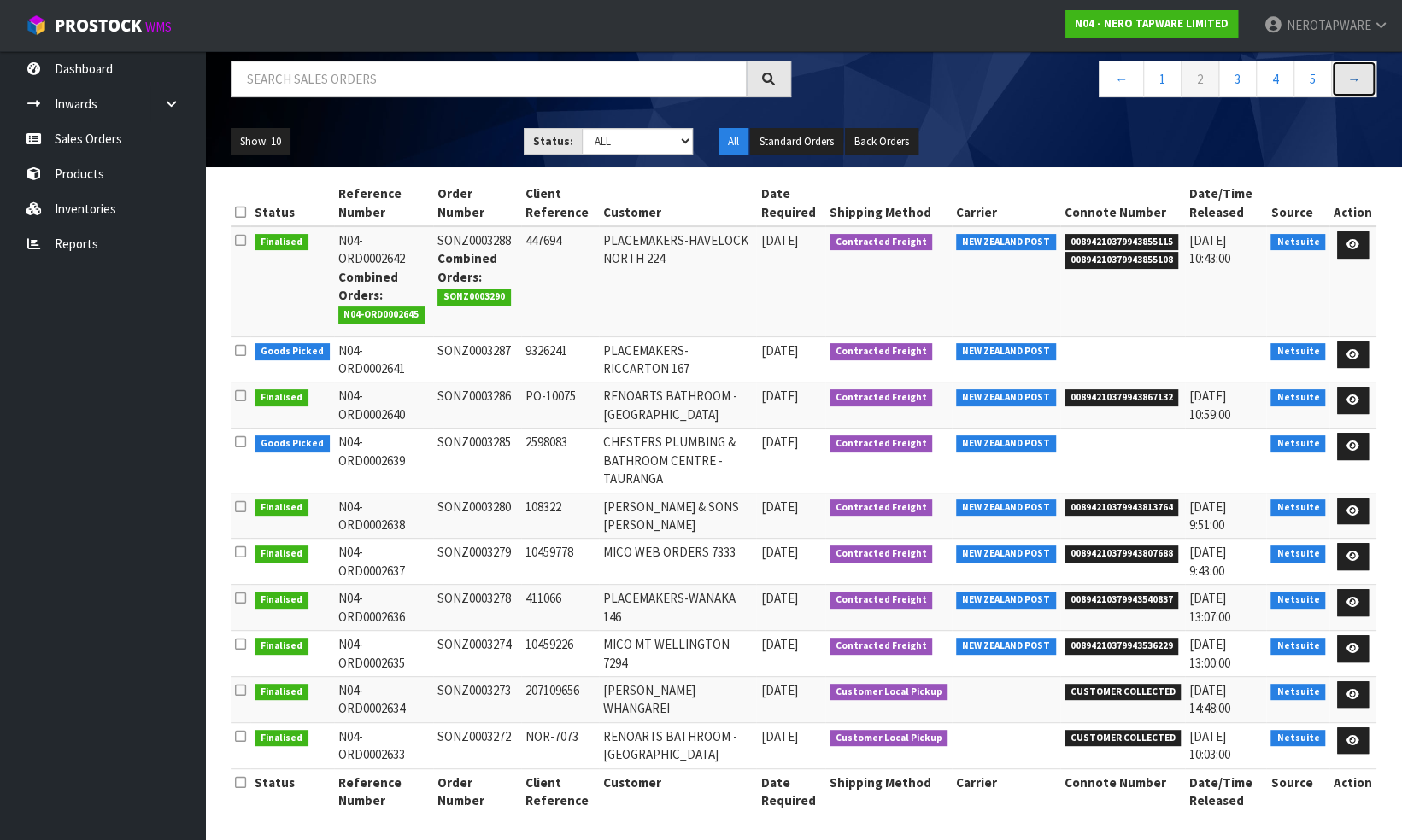
click at [1358, 69] on link "→" at bounding box center [1354, 79] width 46 height 37
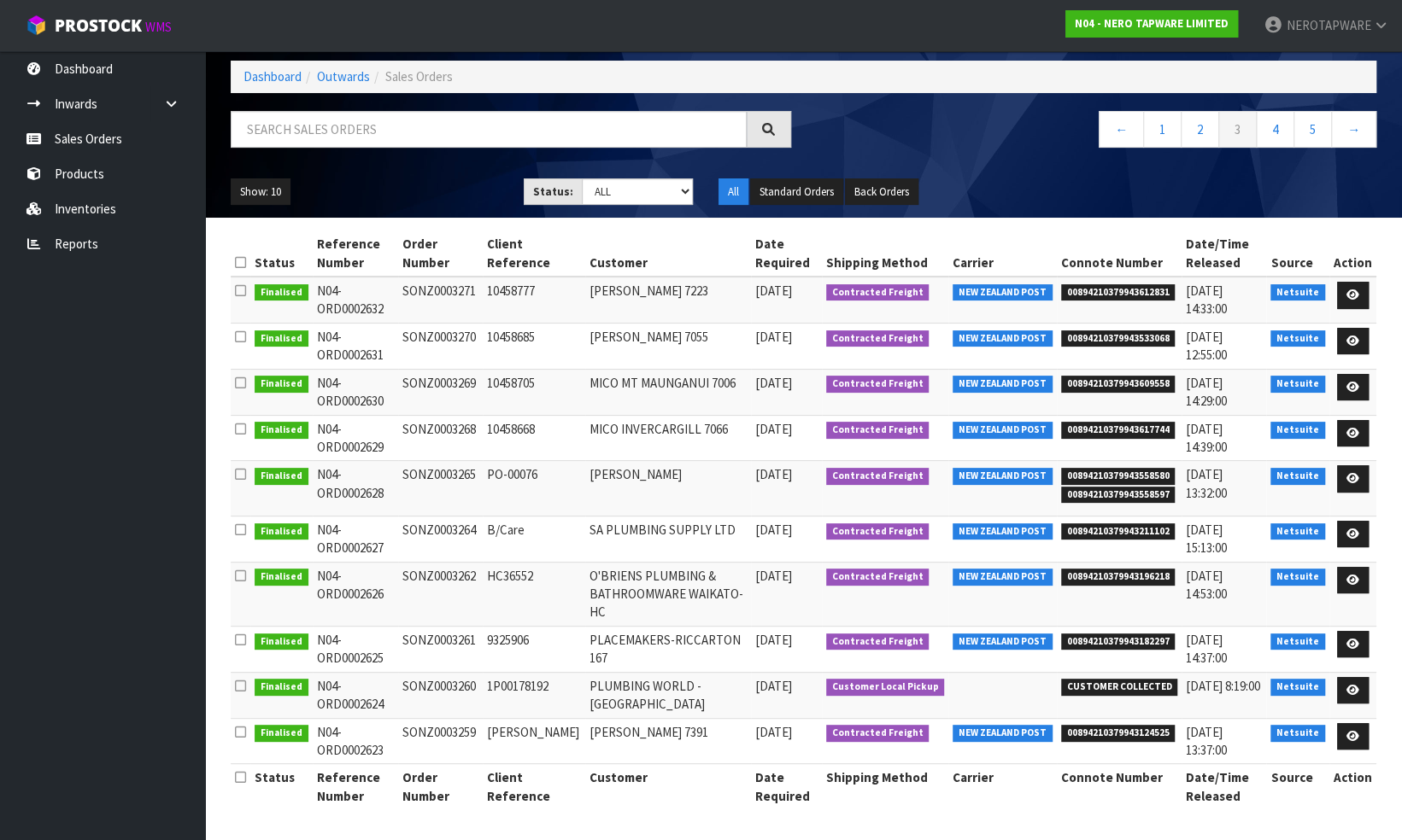
scroll to position [56, 0]
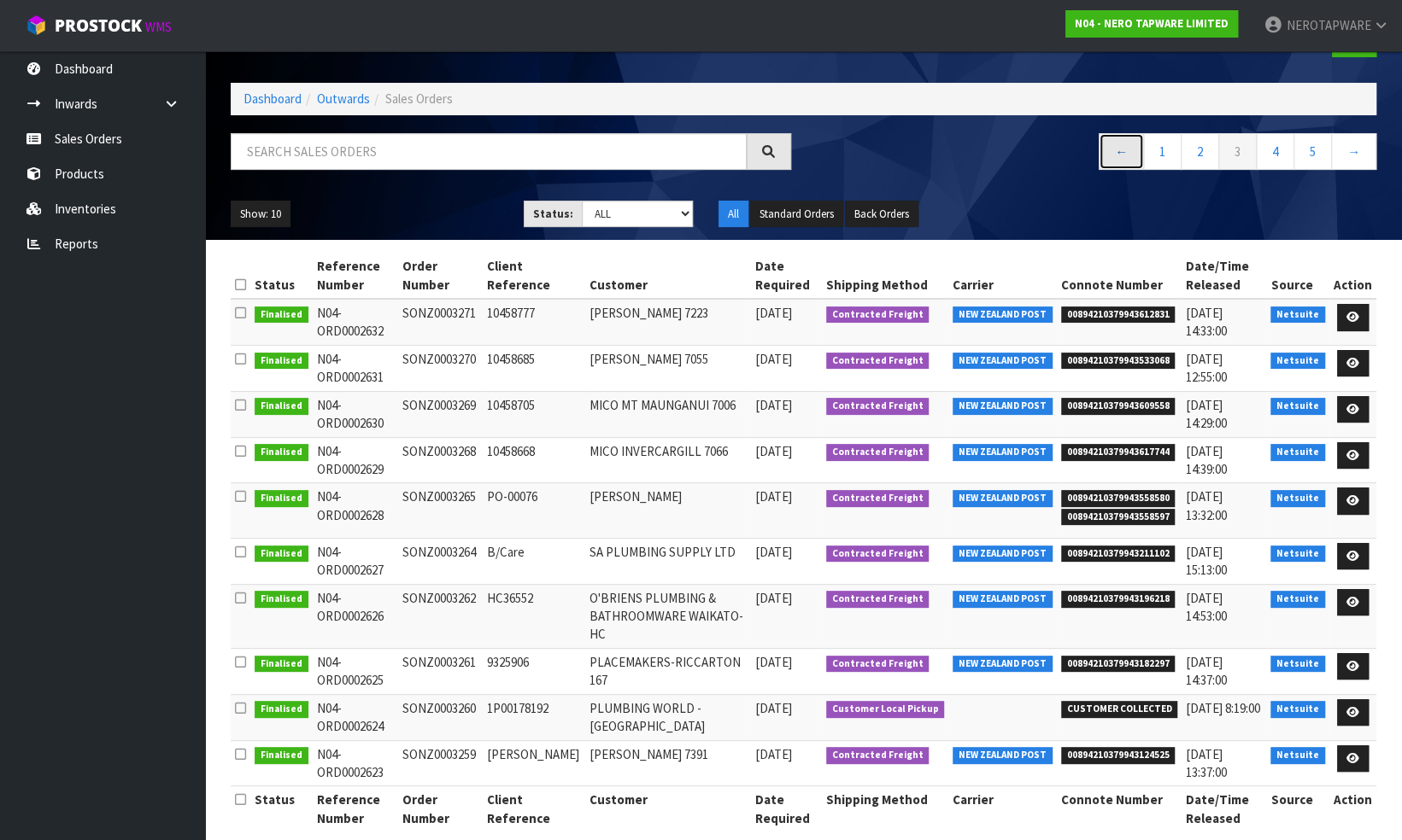
click at [1121, 141] on link "←" at bounding box center [1122, 152] width 46 height 37
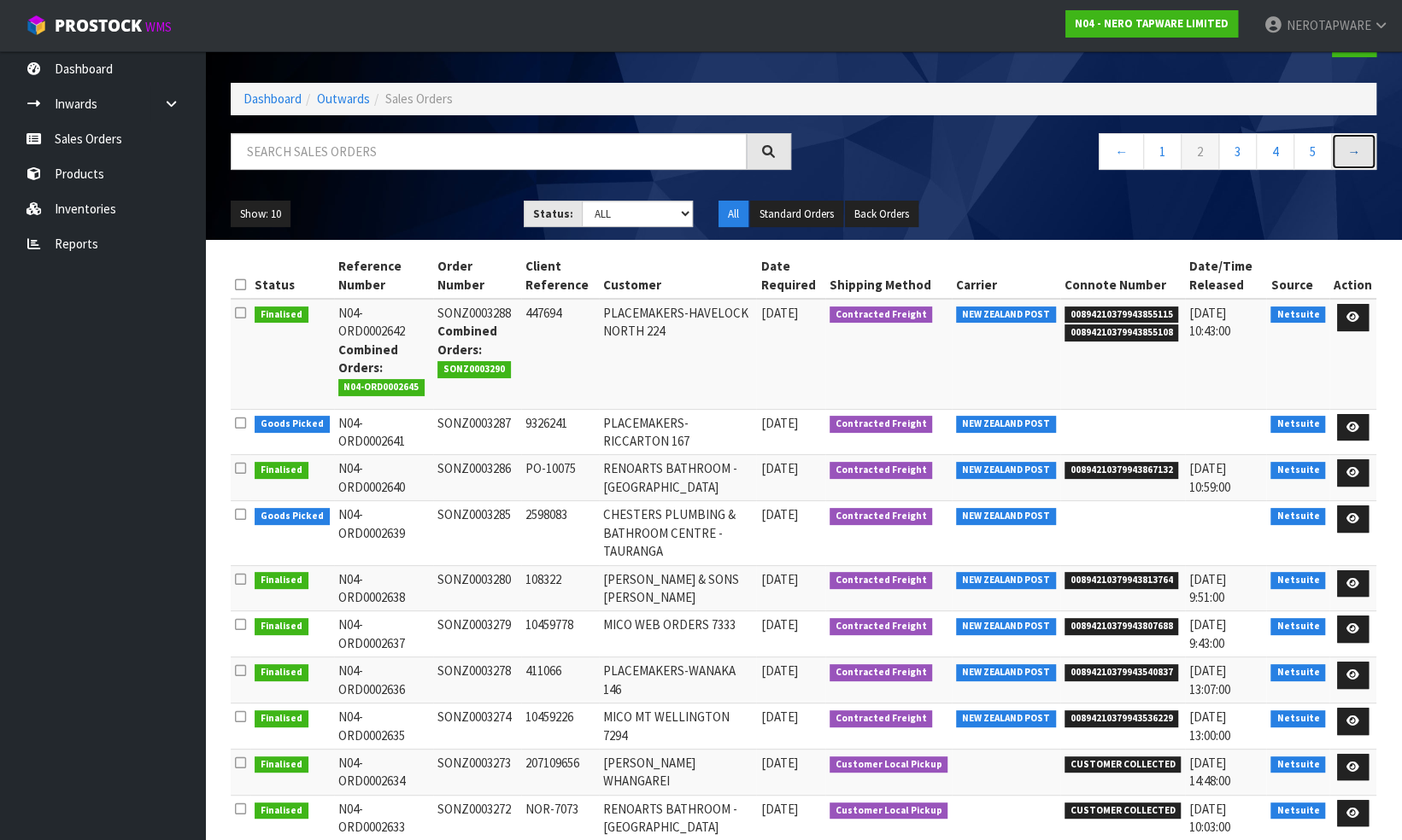
click at [1355, 152] on link "→" at bounding box center [1354, 152] width 46 height 37
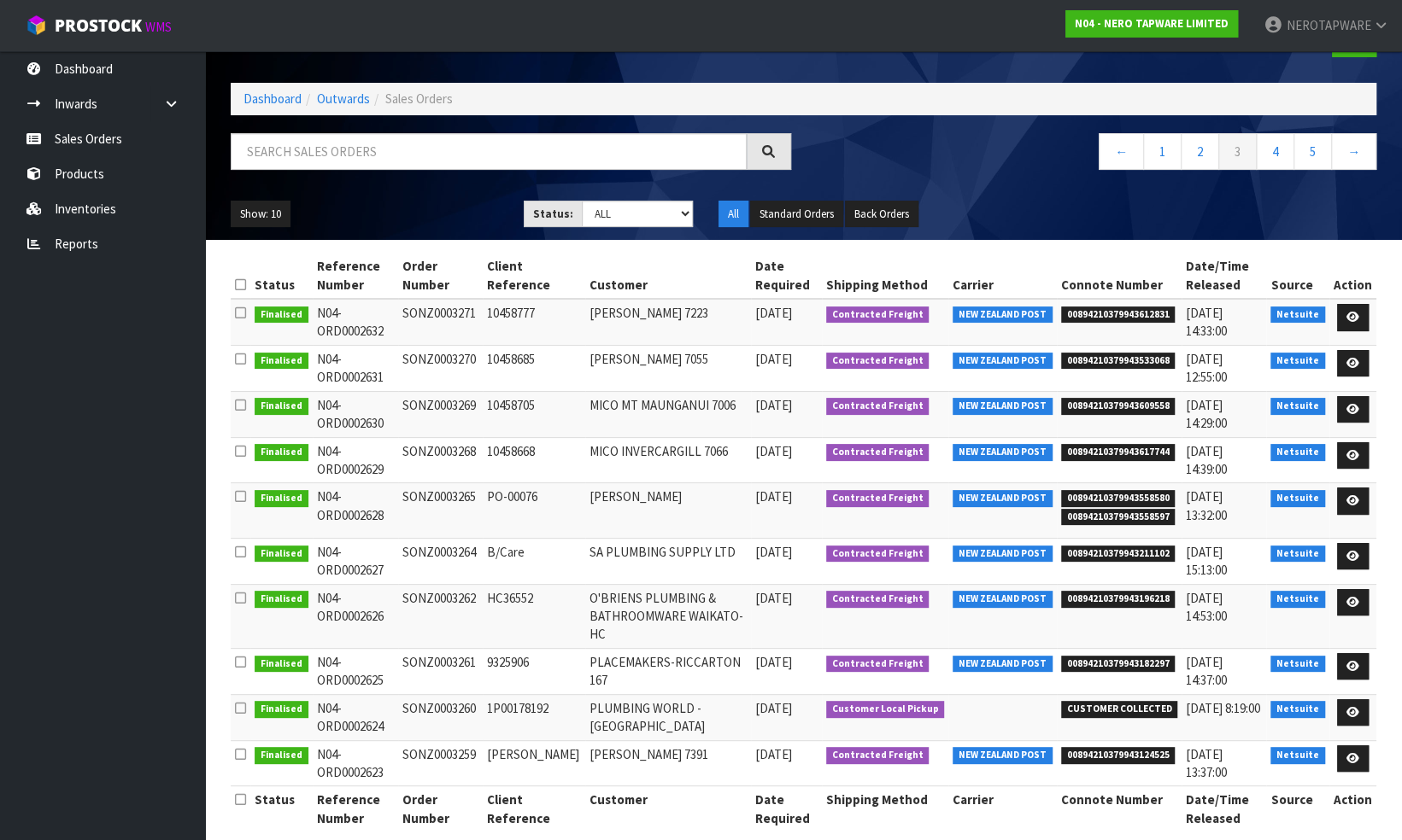
click at [460, 499] on td "SONZ0003265" at bounding box center [440, 511] width 84 height 54
copy td "SONZ0003265"
click at [432, 446] on td "SONZ0003268" at bounding box center [440, 460] width 84 height 46
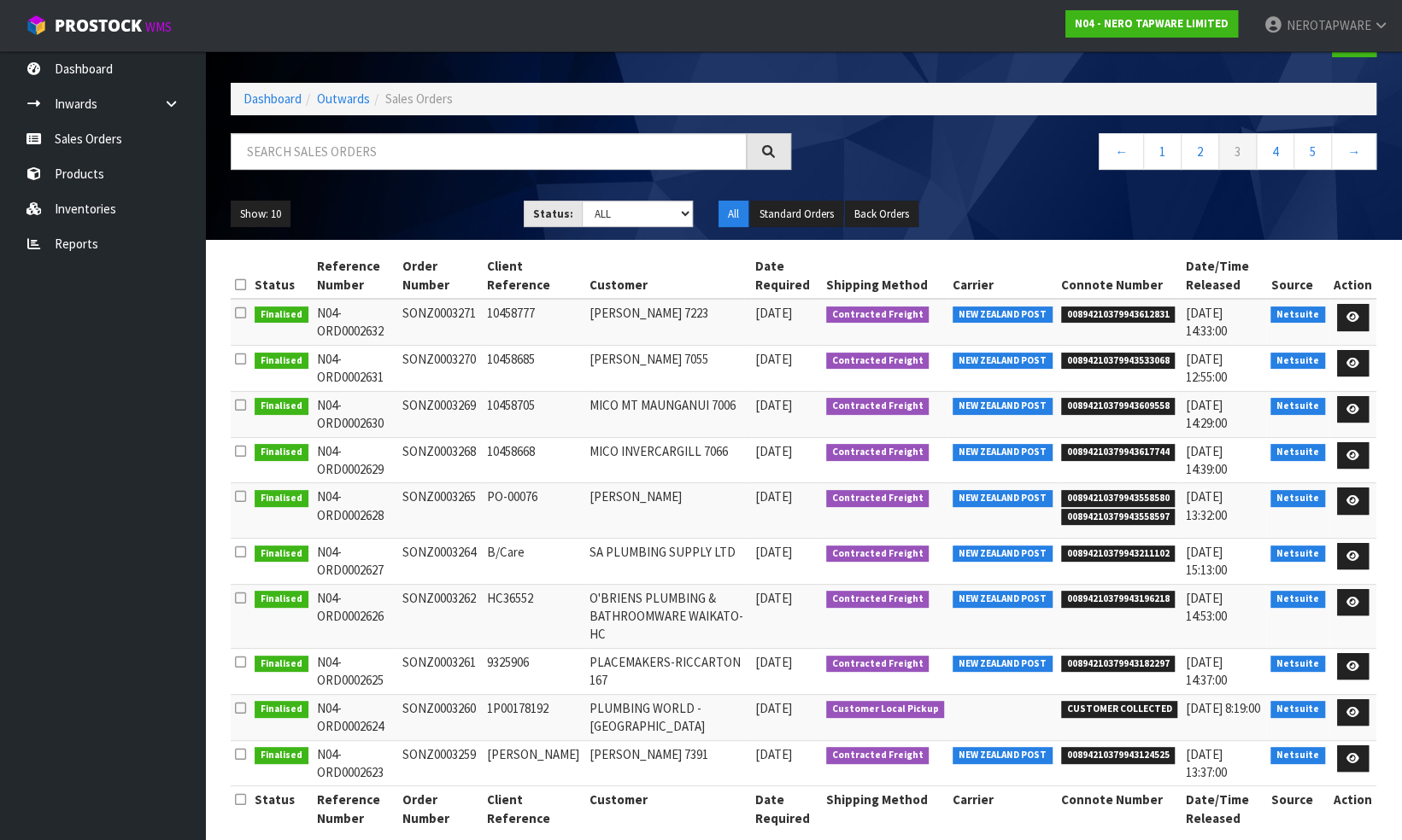
copy td "SONZ0003268"
click at [463, 401] on td "SONZ0003269" at bounding box center [440, 414] width 84 height 46
copy td "SONZ0003269"
click at [454, 351] on td "SONZ0003270" at bounding box center [440, 368] width 84 height 46
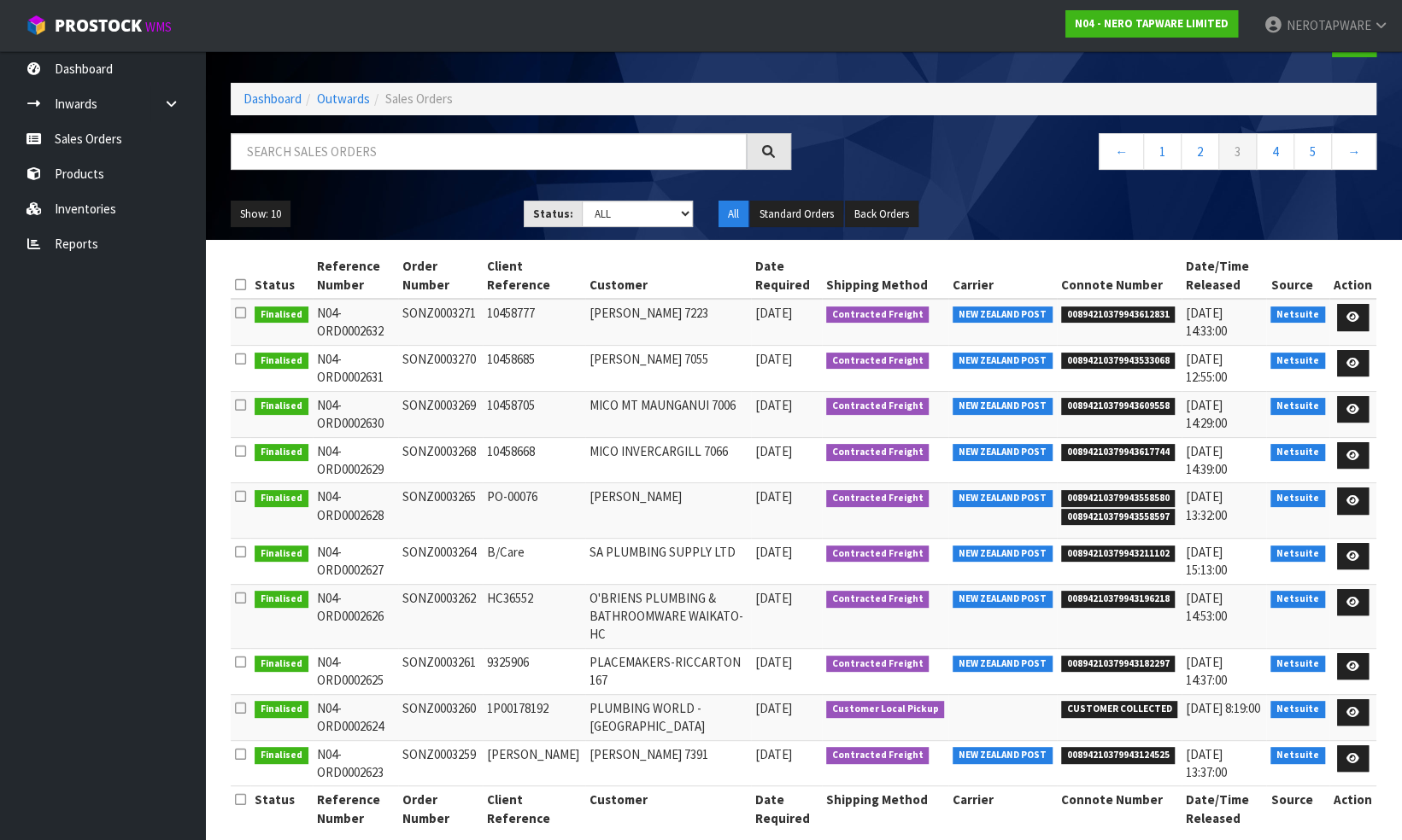
click at [454, 351] on td "SONZ0003270" at bounding box center [440, 368] width 84 height 46
copy td "SONZ0003270"
click at [424, 308] on td "SONZ0003271" at bounding box center [440, 322] width 84 height 46
copy td "SONZ0003271"
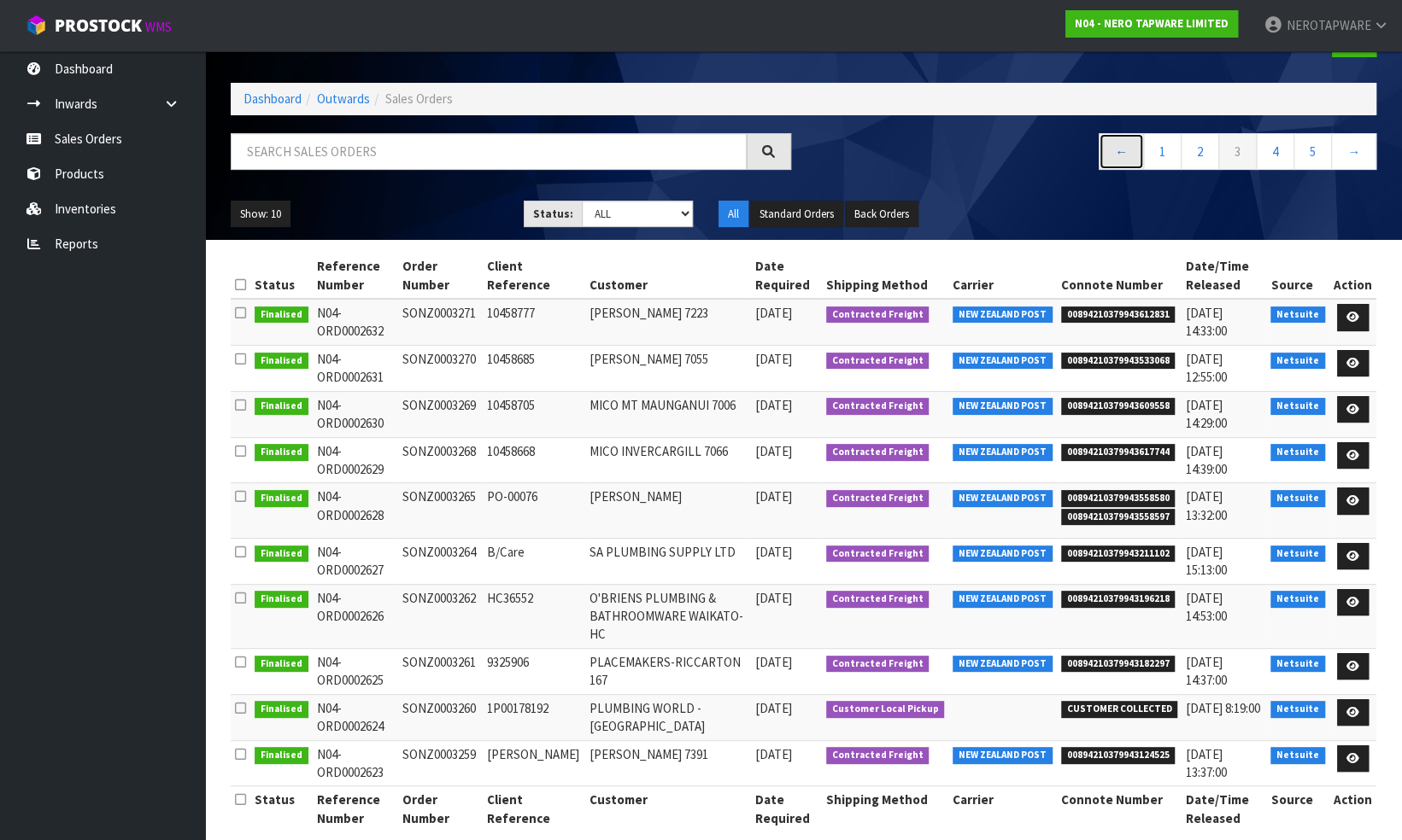
click at [1122, 152] on link "←" at bounding box center [1122, 152] width 46 height 37
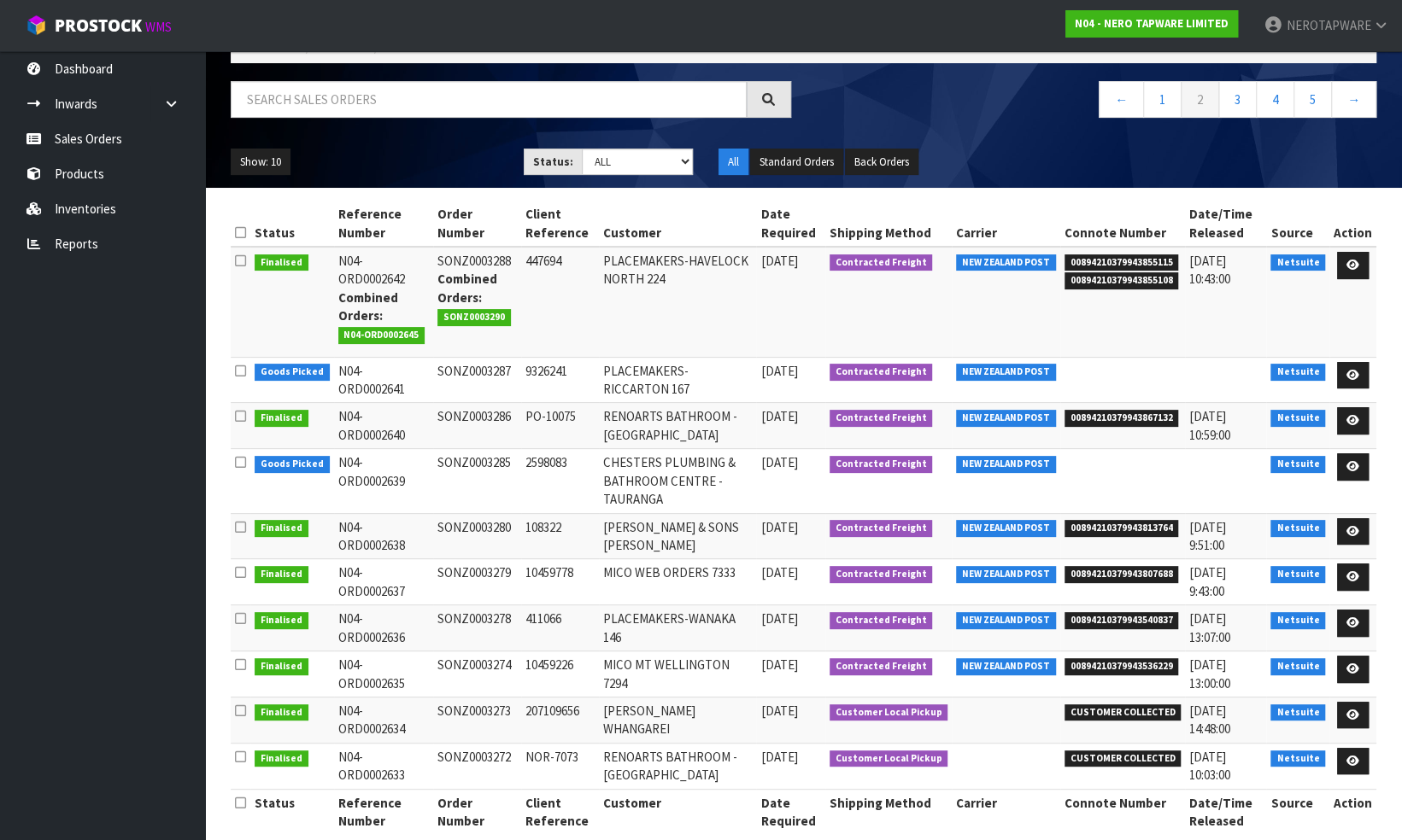
scroll to position [129, 0]
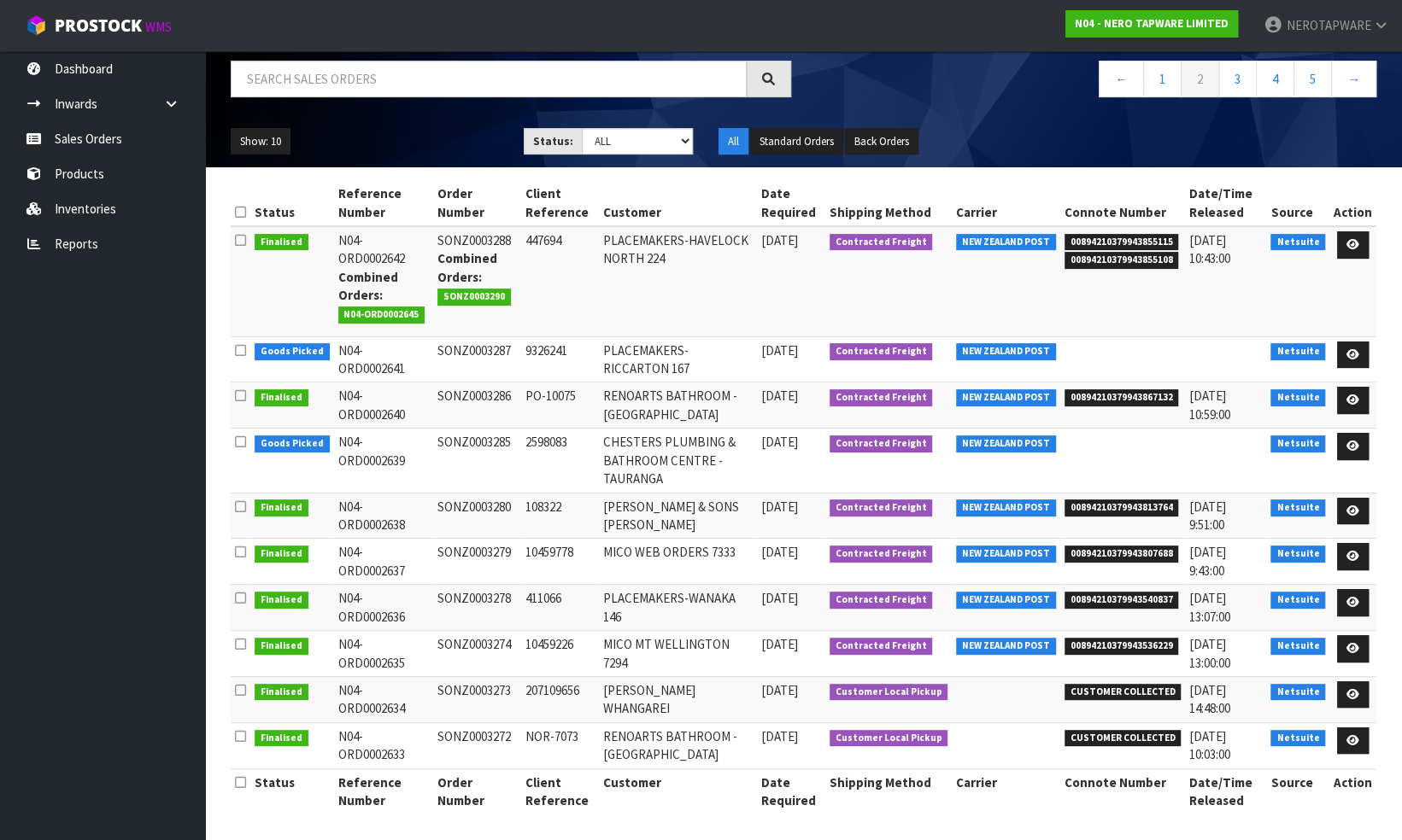
click at [479, 641] on td "SONZ0003274" at bounding box center [477, 654] width 88 height 46
copy td "SONZ0003274"
click at [480, 690] on td "SONZ0003273" at bounding box center [477, 699] width 88 height 46
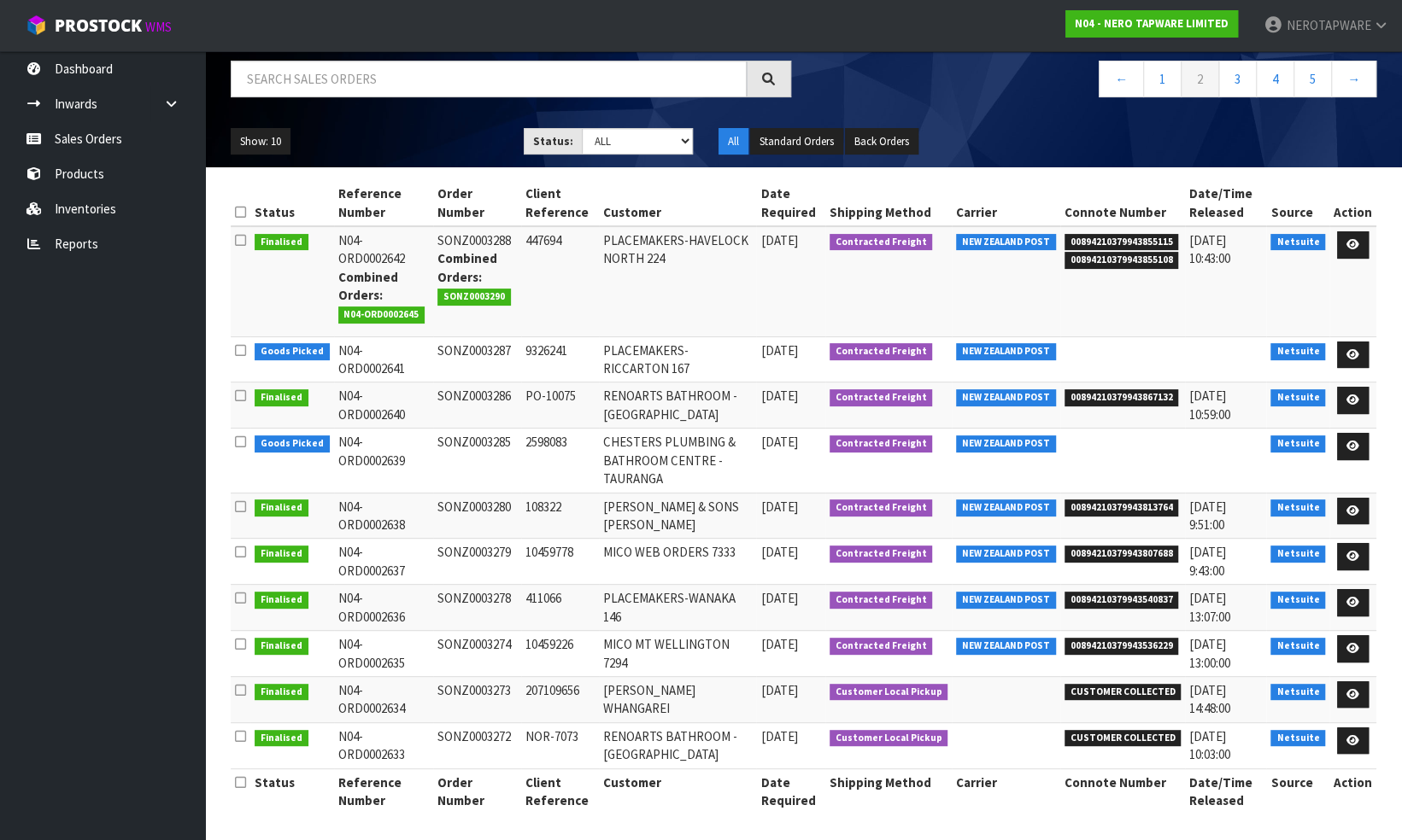
copy td "SONZ0003273"
click at [484, 734] on td "SONZ0003272" at bounding box center [477, 745] width 88 height 46
copy td "SONZ0003272"
click at [1159, 74] on link "1" at bounding box center [1162, 79] width 39 height 37
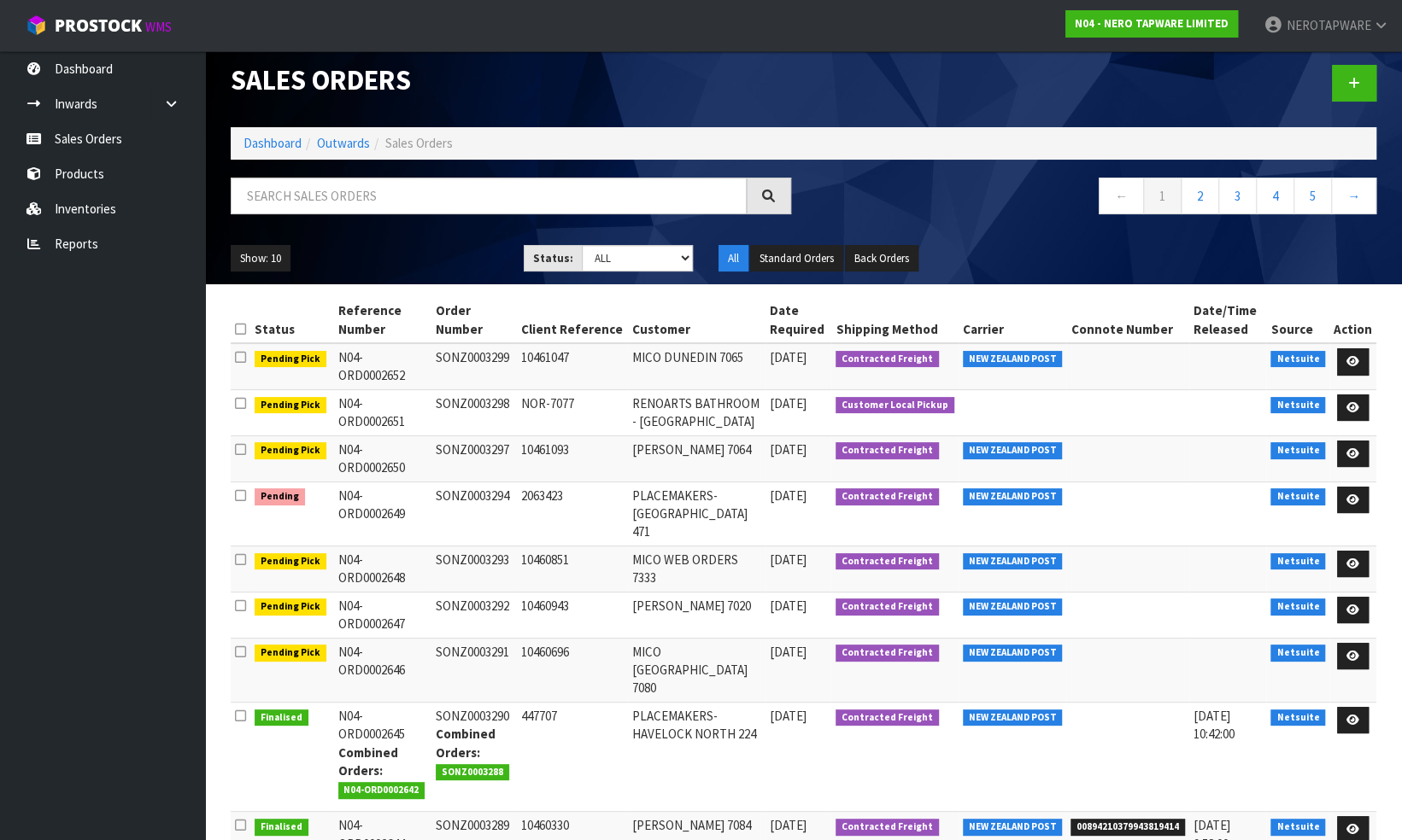
scroll to position [0, 0]
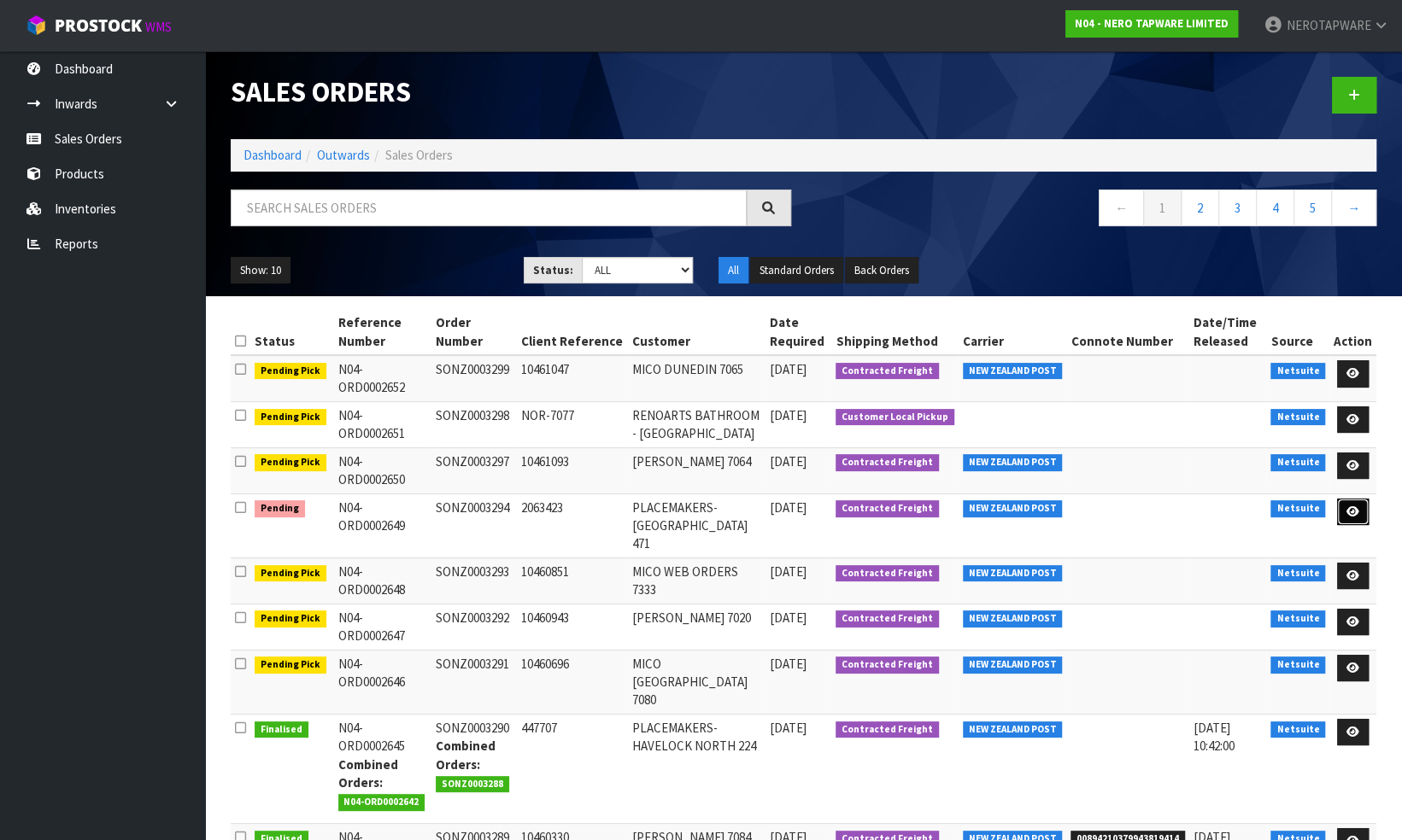
click at [1359, 508] on icon at bounding box center [1353, 511] width 13 height 11
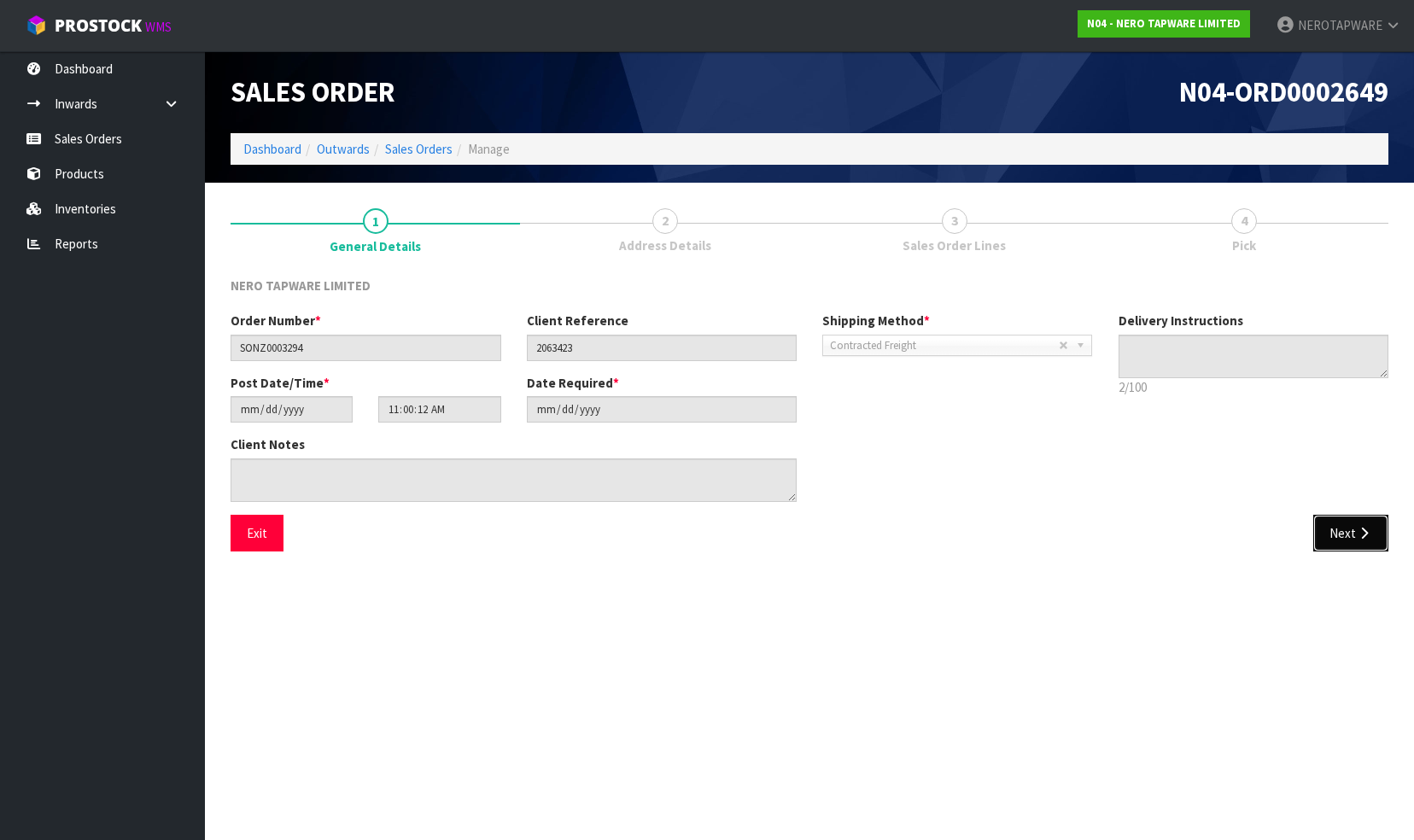
click at [1358, 537] on icon "button" at bounding box center [1364, 533] width 16 height 13
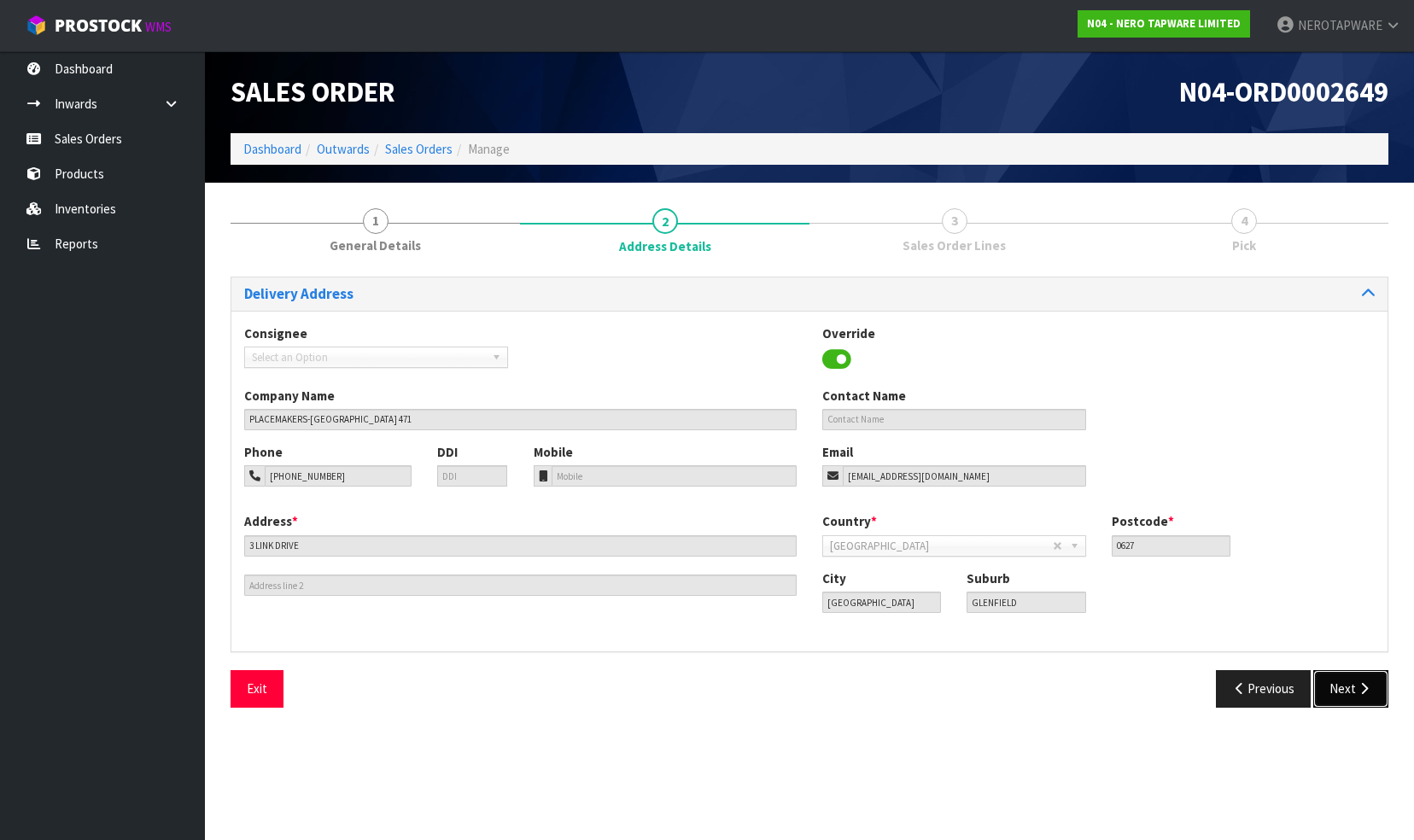
click at [1348, 687] on button "Next" at bounding box center [1352, 689] width 76 height 37
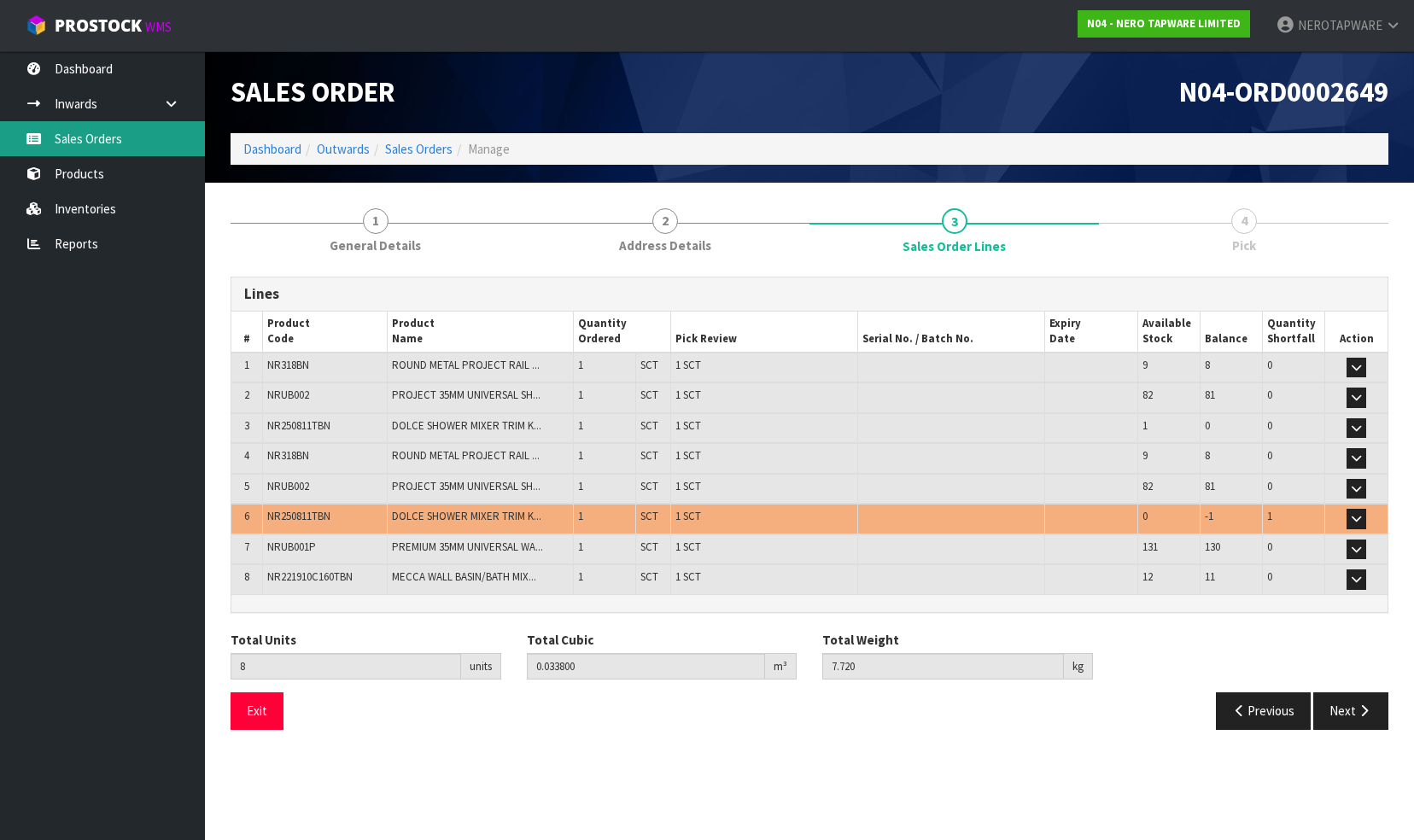
click at [112, 138] on link "Sales Orders" at bounding box center [102, 139] width 205 height 35
